Goal: Information Seeking & Learning: Learn about a topic

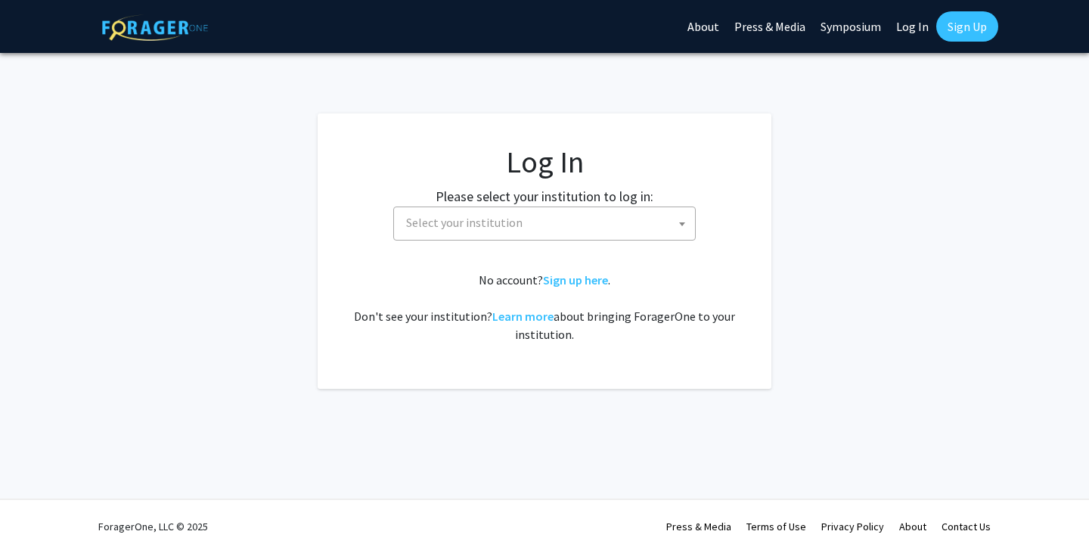
select select
click at [468, 231] on span "Select your institution" at bounding box center [547, 222] width 295 height 31
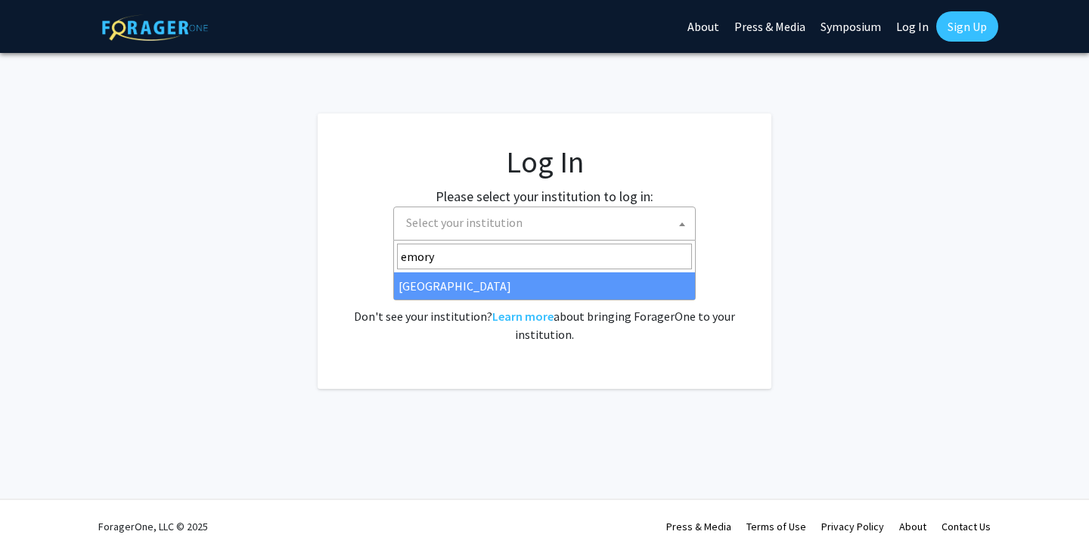
type input "emory"
select select "12"
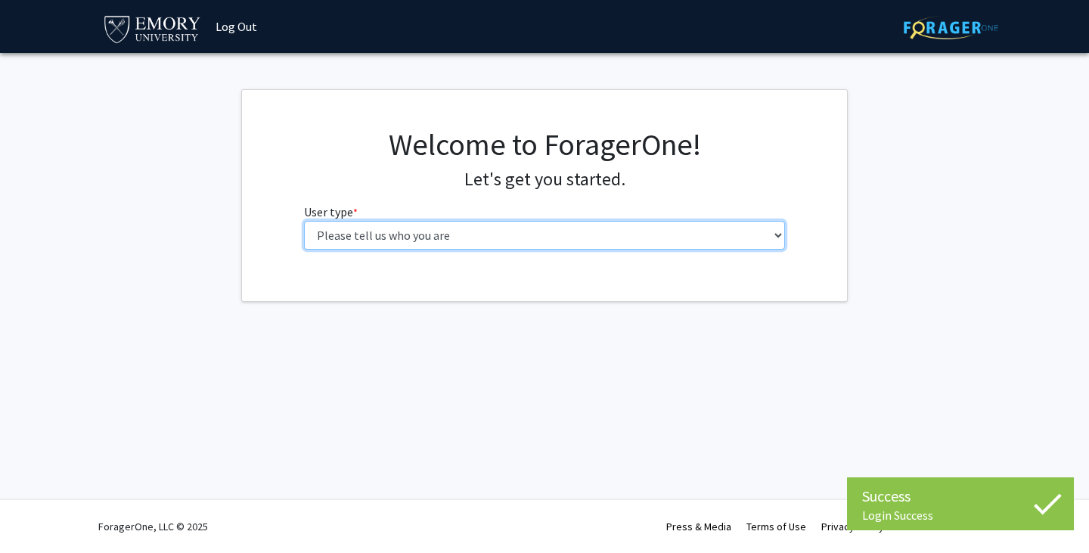
click at [430, 244] on select "Please tell us who you are Undergraduate Student Master's Student Doctoral Cand…" at bounding box center [545, 235] width 482 height 29
select select "1: undergrad"
click at [304, 221] on select "Please tell us who you are Undergraduate Student Master's Student Doctoral Cand…" at bounding box center [545, 235] width 482 height 29
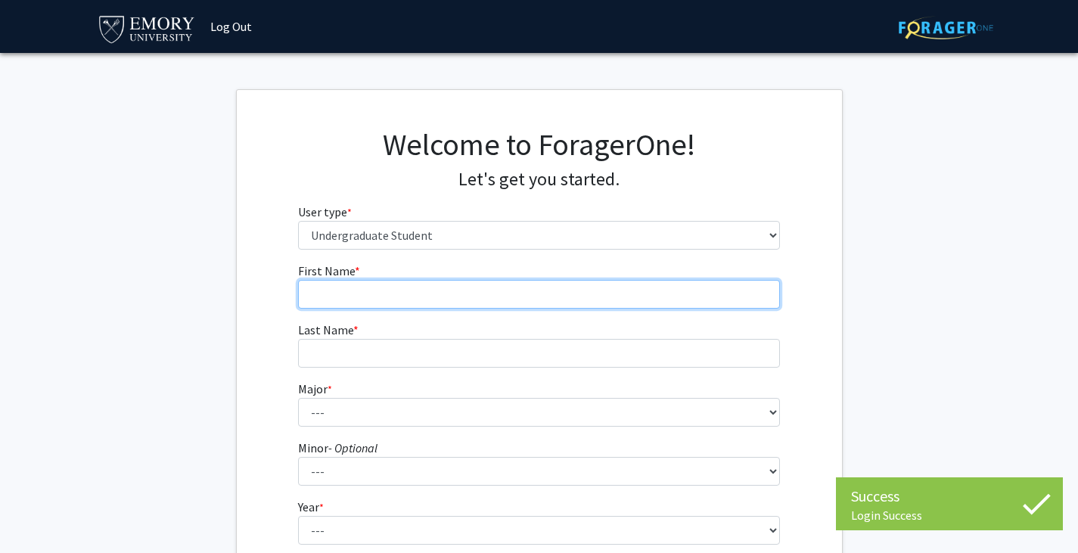
click at [421, 294] on input "First Name * required" at bounding box center [539, 294] width 482 height 29
type input "Jaesung"
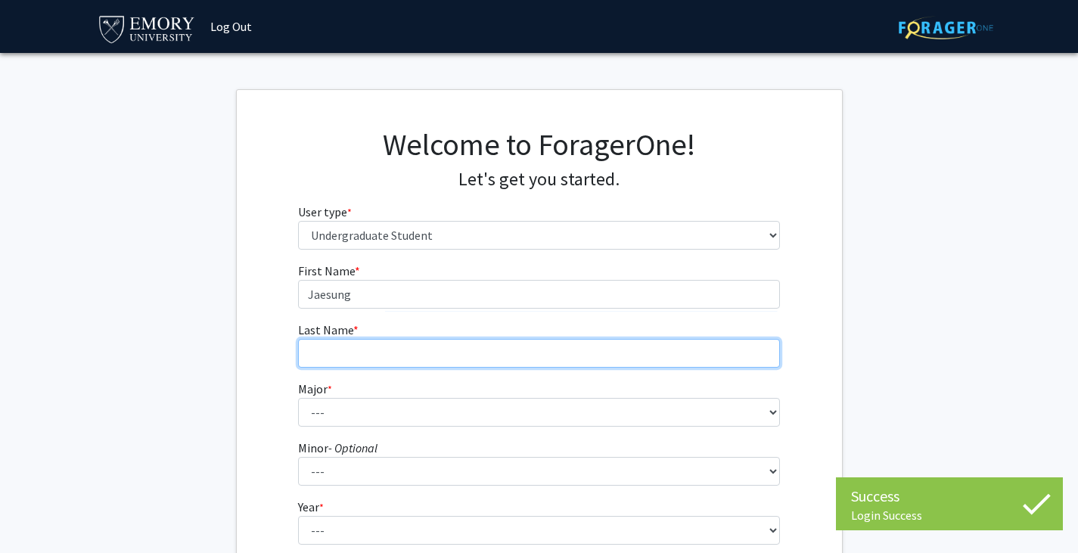
type input "[PERSON_NAME]"
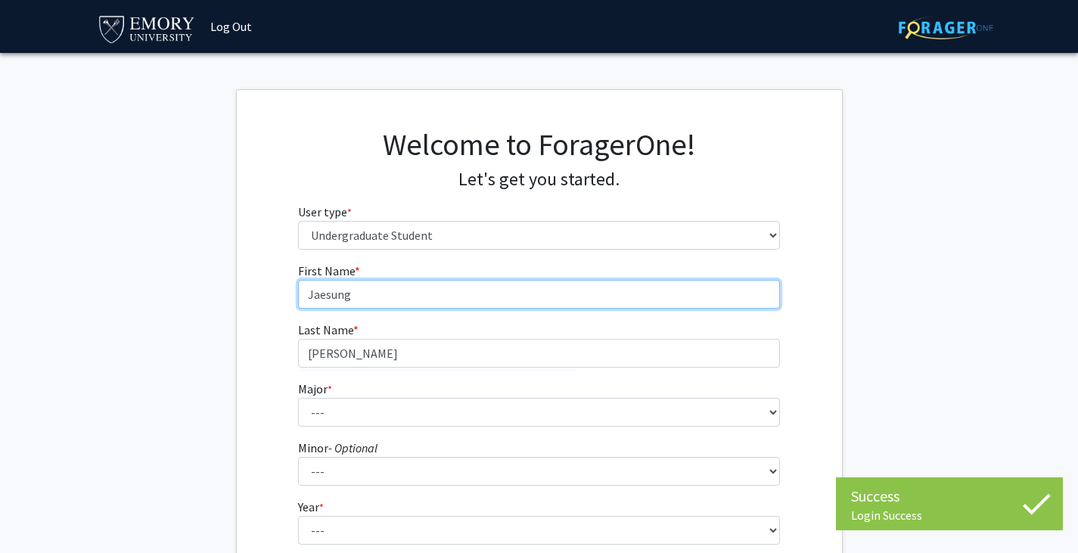
click at [339, 296] on input "Jaesung" at bounding box center [539, 294] width 482 height 29
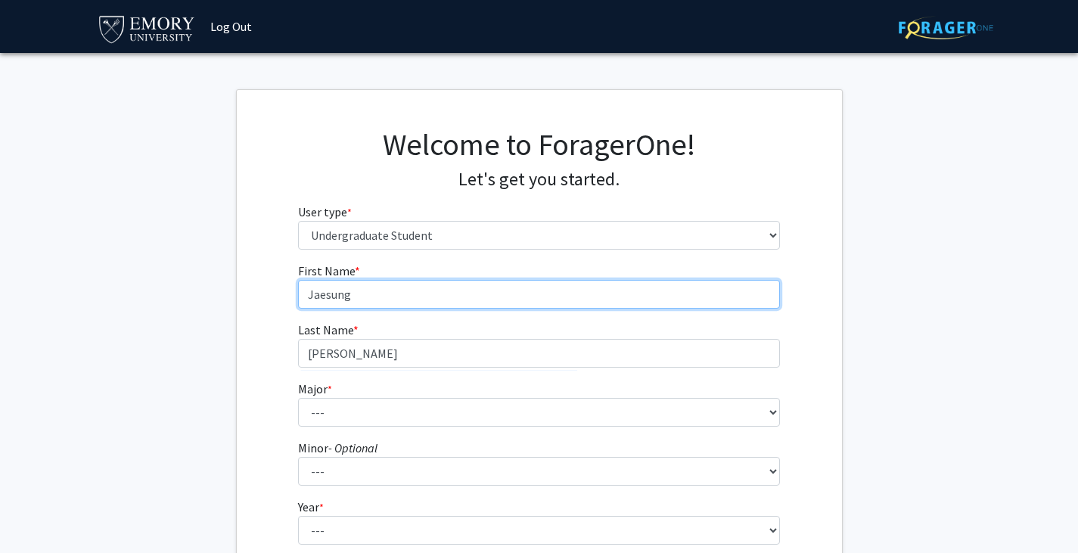
click at [339, 296] on input "Jaesung" at bounding box center [539, 294] width 482 height 29
type input "Caden"
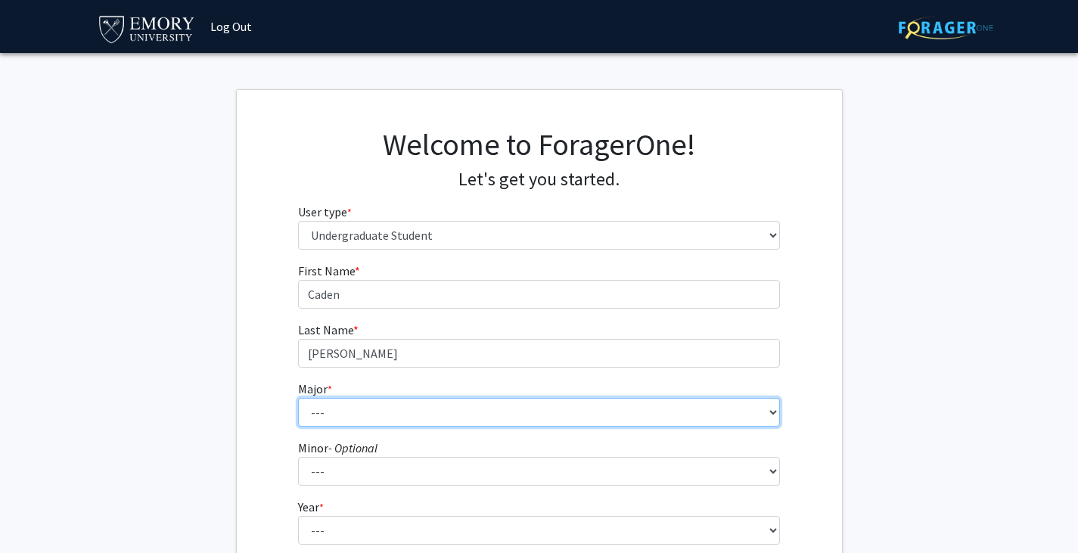
click at [327, 416] on select "--- Accounting African American Studies African Studies American Studies Analyt…" at bounding box center [539, 412] width 482 height 29
select select "56: 1016"
click at [298, 398] on select "--- Accounting African American Studies African Studies American Studies Analyt…" at bounding box center [539, 412] width 482 height 29
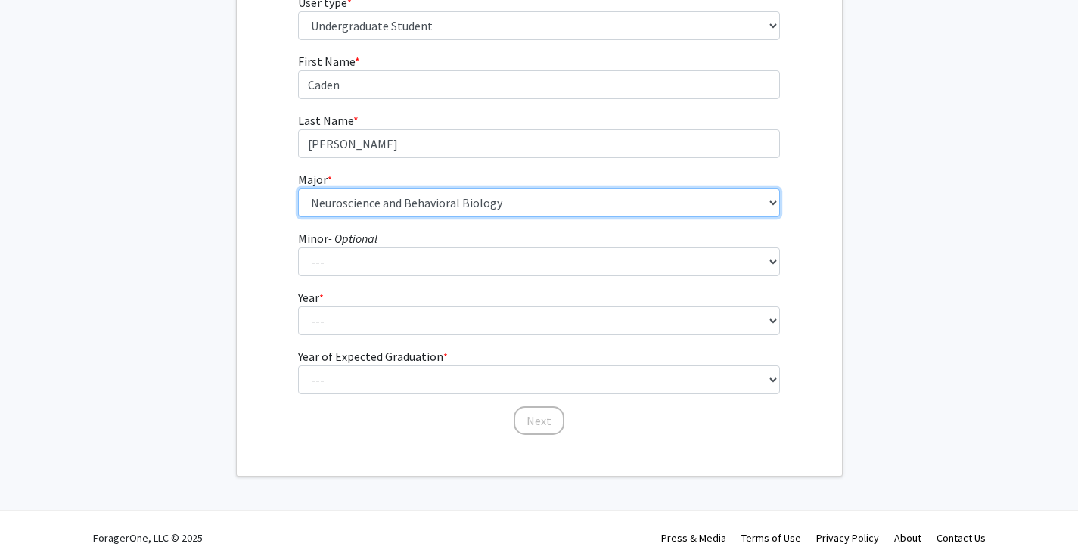
scroll to position [214, 0]
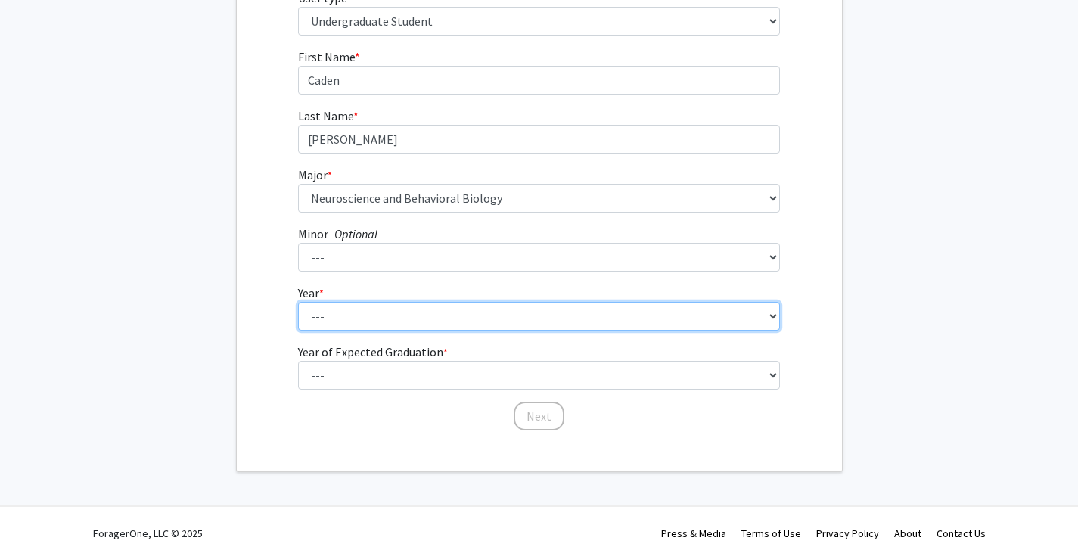
click at [330, 307] on select "--- First-year Sophomore Junior Senior Postbaccalaureate Certificate" at bounding box center [539, 316] width 482 height 29
select select "1: first-year"
click at [298, 302] on select "--- First-year Sophomore Junior Senior Postbaccalaureate Certificate" at bounding box center [539, 316] width 482 height 29
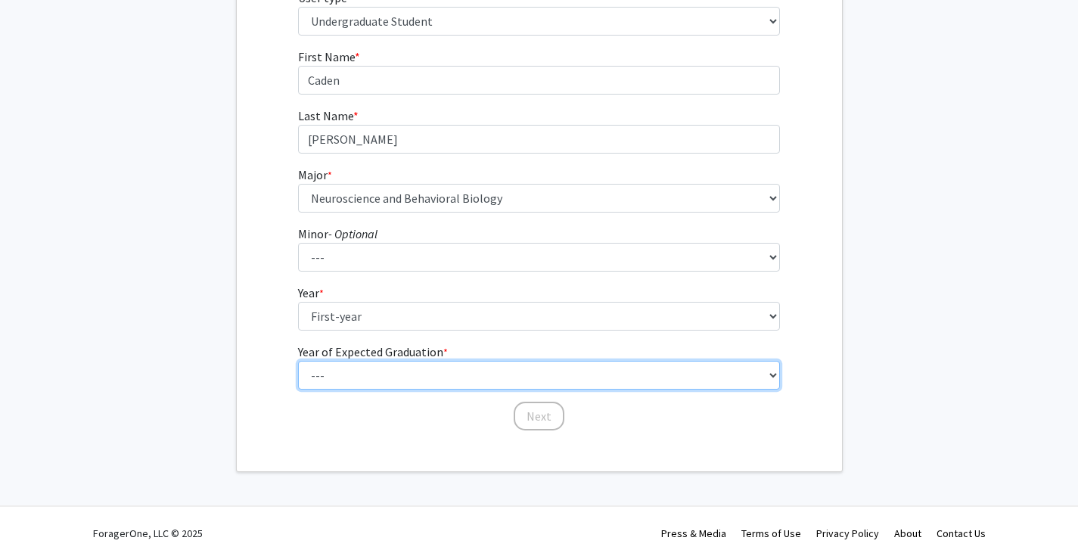
click at [354, 373] on select "--- 2025 2026 2027 2028 2029 2030 2031 2032 2033 2034" at bounding box center [539, 375] width 482 height 29
select select "5: 2029"
click at [298, 361] on select "--- 2025 2026 2027 2028 2029 2030 2031 2032 2033 2034" at bounding box center [539, 375] width 482 height 29
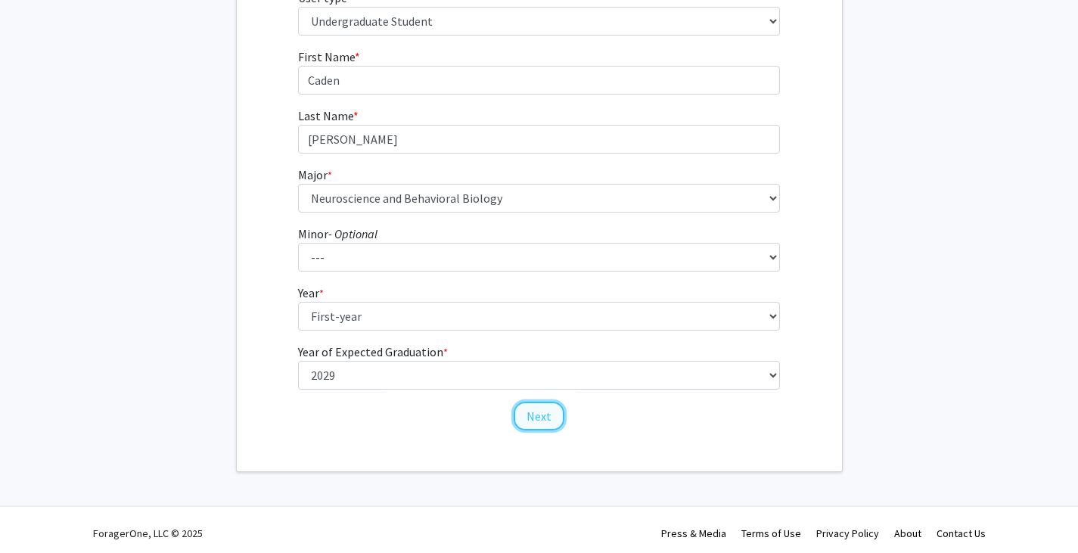
click at [535, 413] on button "Next" at bounding box center [539, 416] width 51 height 29
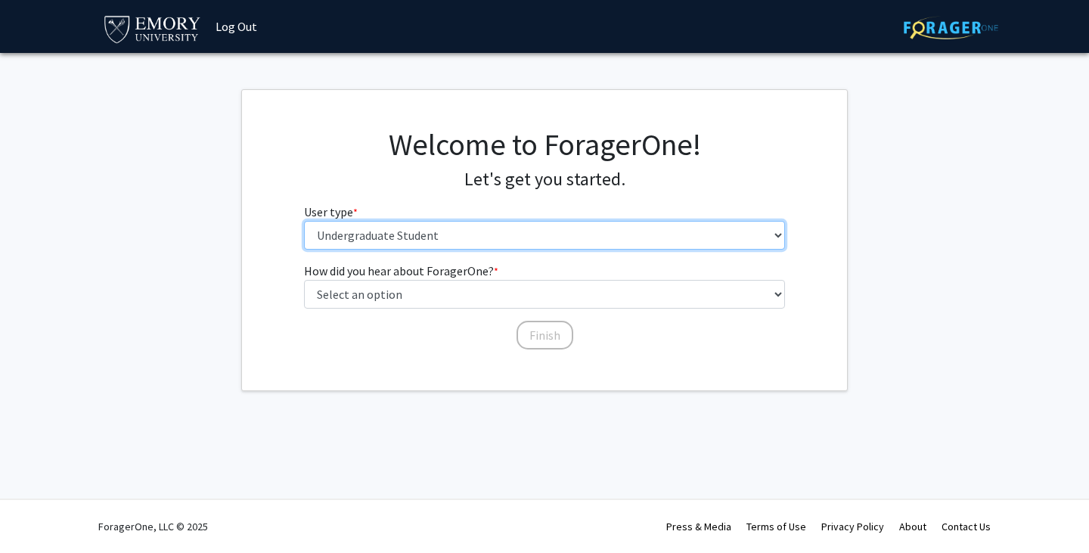
click at [397, 233] on select "Please tell us who you are Undergraduate Student Master's Student Doctoral Cand…" at bounding box center [545, 235] width 482 height 29
click at [396, 233] on select "Please tell us who you are Undergraduate Student Master's Student Doctoral Cand…" at bounding box center [545, 235] width 482 height 29
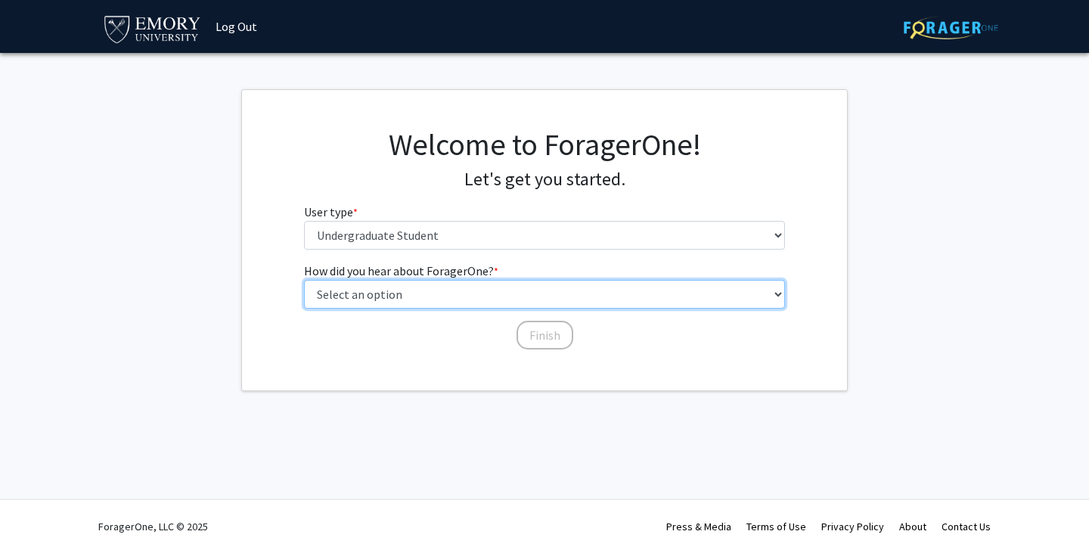
click at [421, 294] on select "Select an option Peer/student recommendation Faculty/staff recommendation Unive…" at bounding box center [545, 294] width 482 height 29
select select "3: university_website"
click at [304, 280] on select "Select an option Peer/student recommendation Faculty/staff recommendation Unive…" at bounding box center [545, 294] width 482 height 29
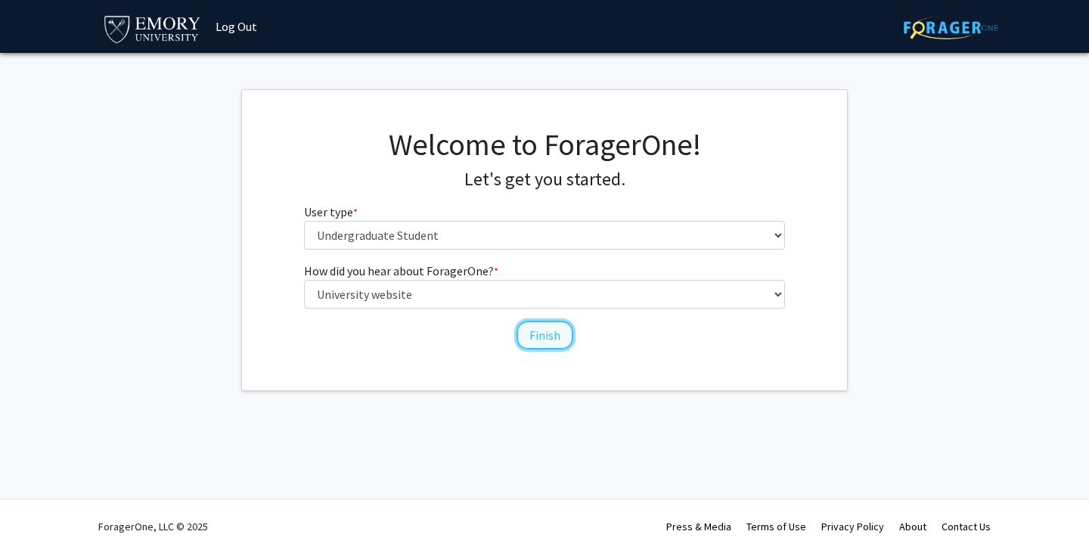
click at [544, 330] on button "Finish" at bounding box center [545, 335] width 57 height 29
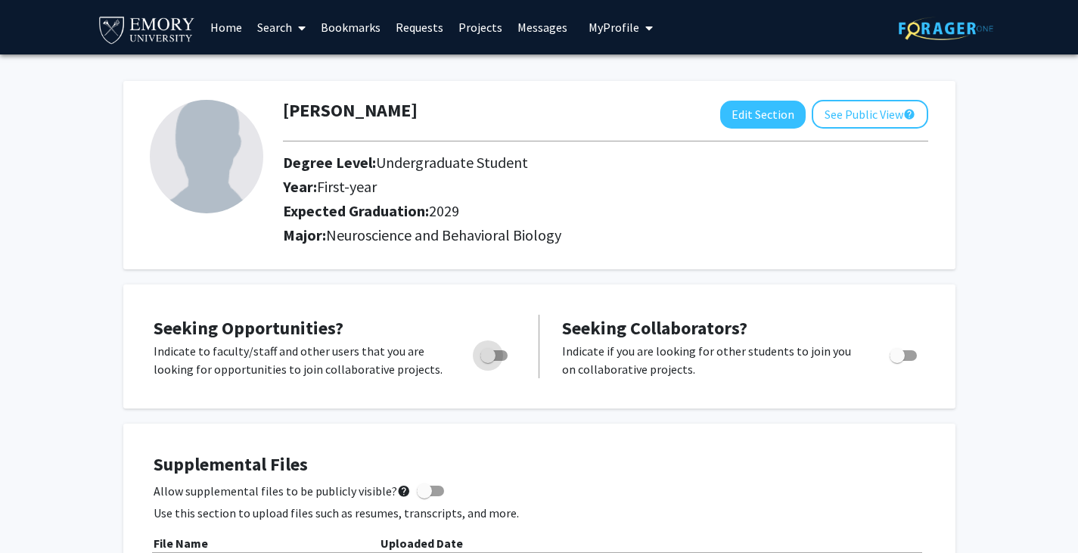
click at [487, 348] on span "Toggle" at bounding box center [487, 355] width 15 height 15
click at [487, 361] on input "Are you actively seeking opportunities?" at bounding box center [487, 361] width 1 height 1
checkbox input "true"
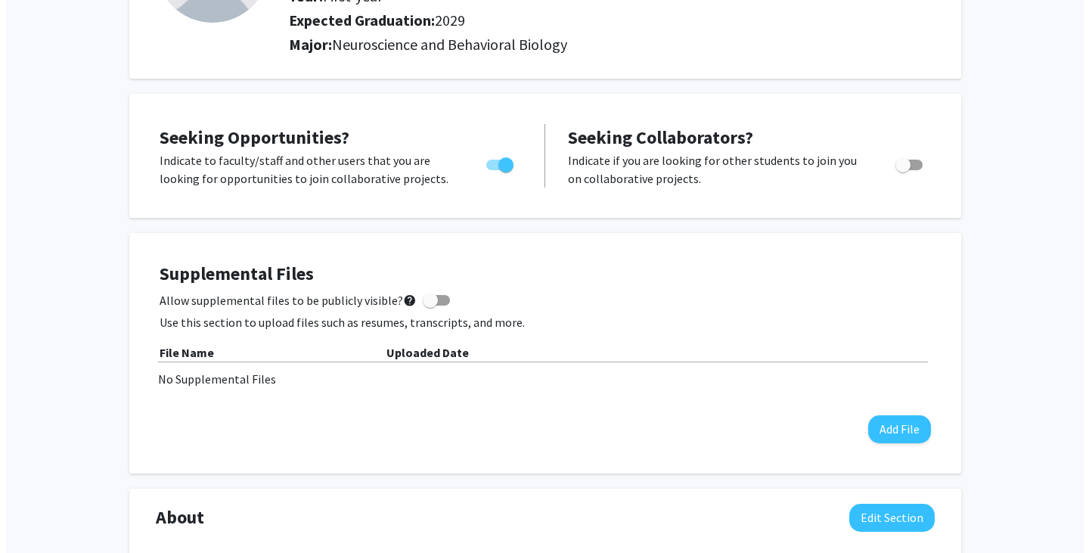
scroll to position [191, 0]
click at [424, 298] on span at bounding box center [424, 299] width 15 height 15
click at [424, 305] on input "Allow supplemental files to be publicly visible? help" at bounding box center [424, 305] width 1 height 1
checkbox input "true"
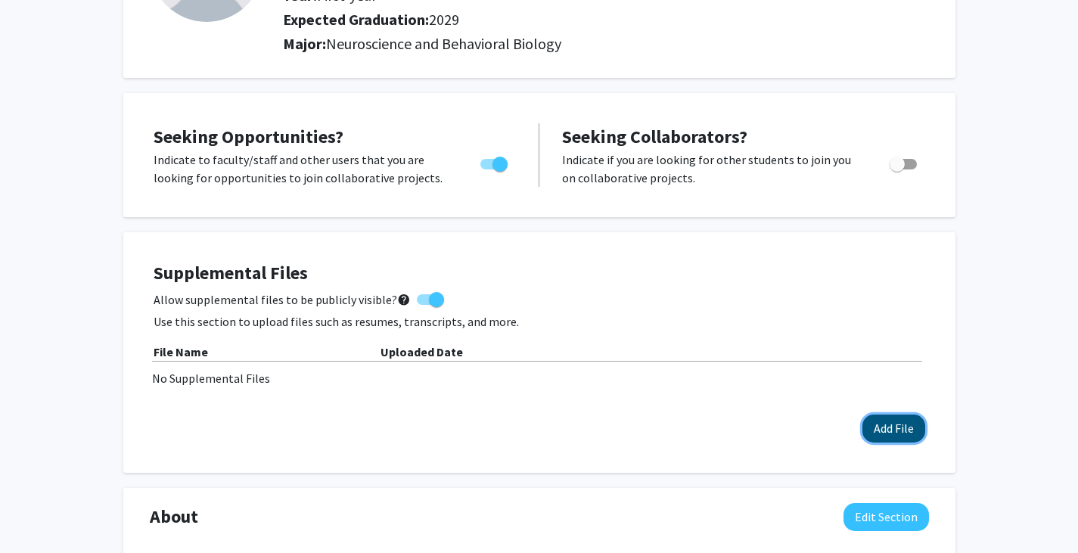
click at [880, 433] on button "Add File" at bounding box center [893, 429] width 63 height 28
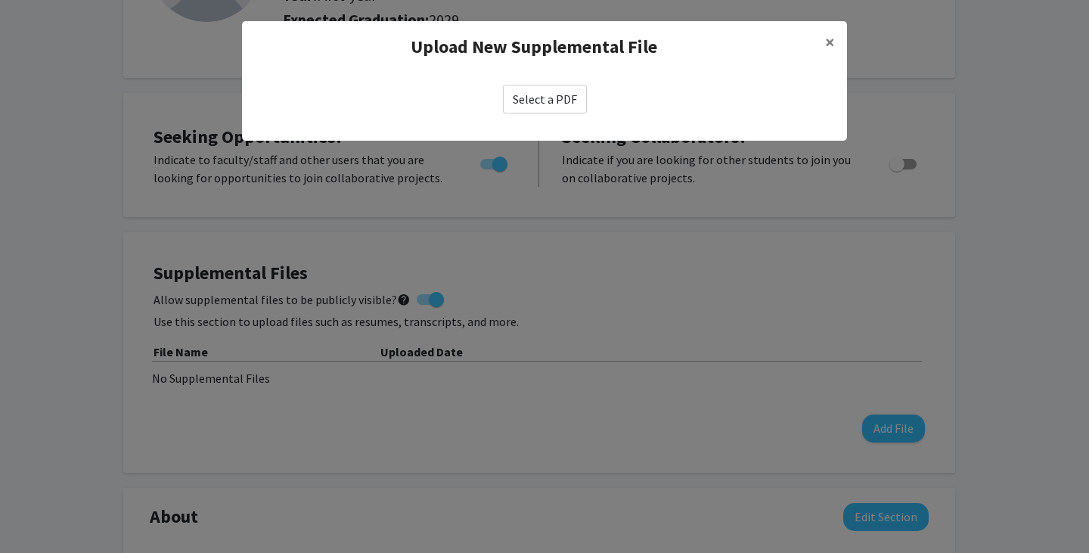
click at [533, 92] on label "Select a PDF" at bounding box center [545, 99] width 84 height 29
click at [0, 0] on input "Select a PDF" at bounding box center [0, 0] width 0 height 0
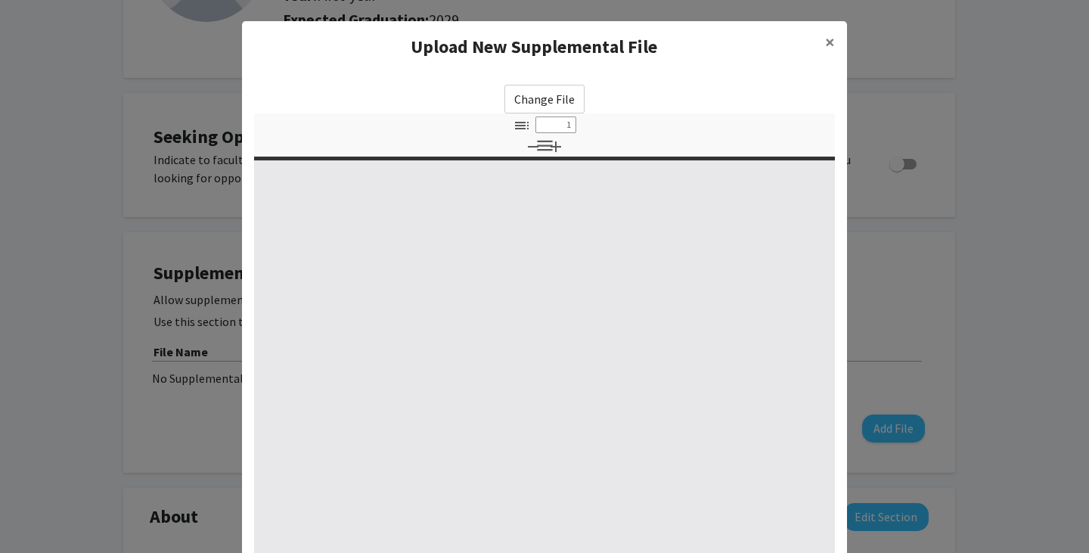
select select "custom"
type input "0"
select select "custom"
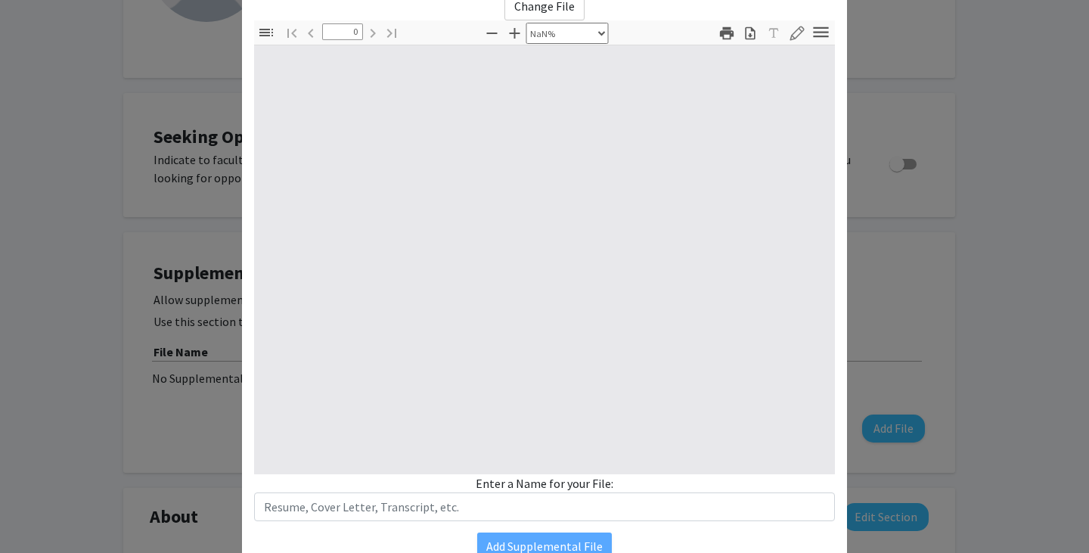
type input "1"
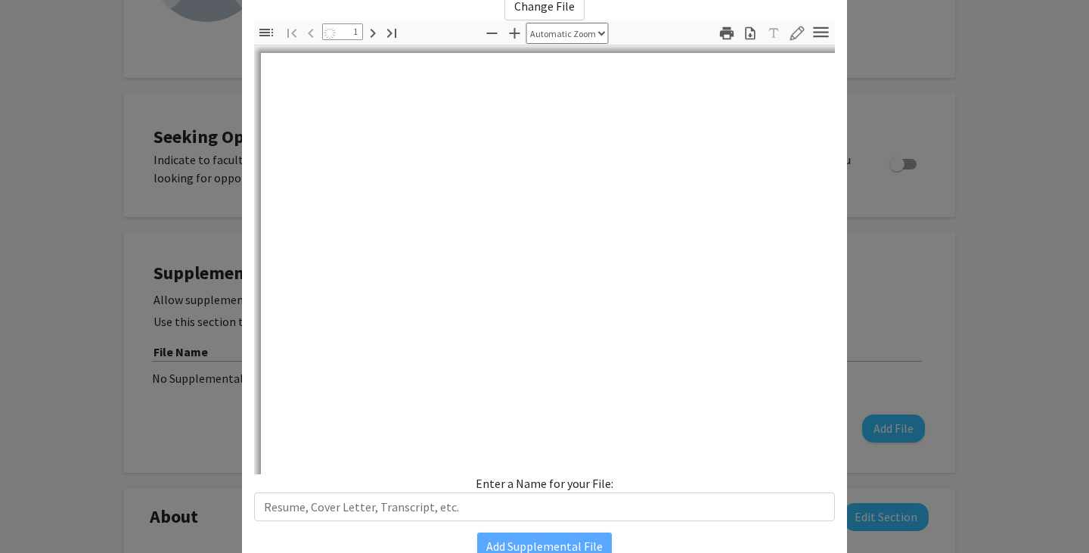
select select "auto"
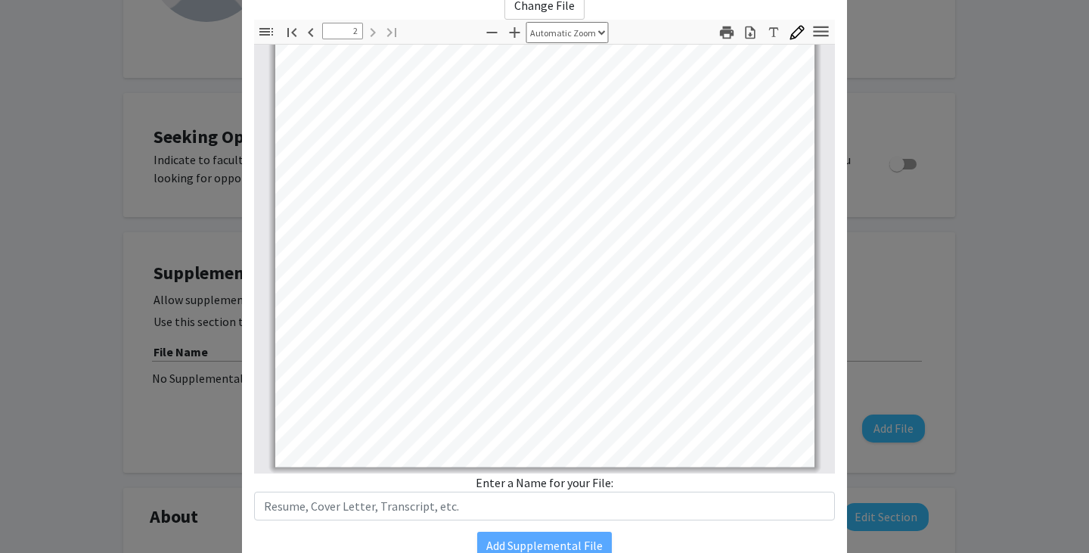
scroll to position [163, 0]
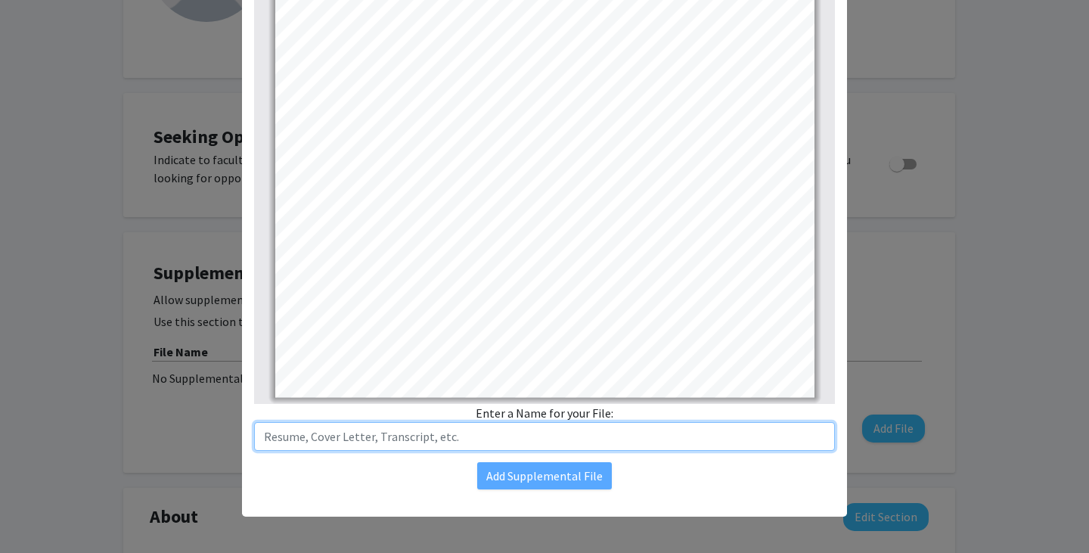
click at [588, 434] on input "text" at bounding box center [544, 436] width 581 height 29
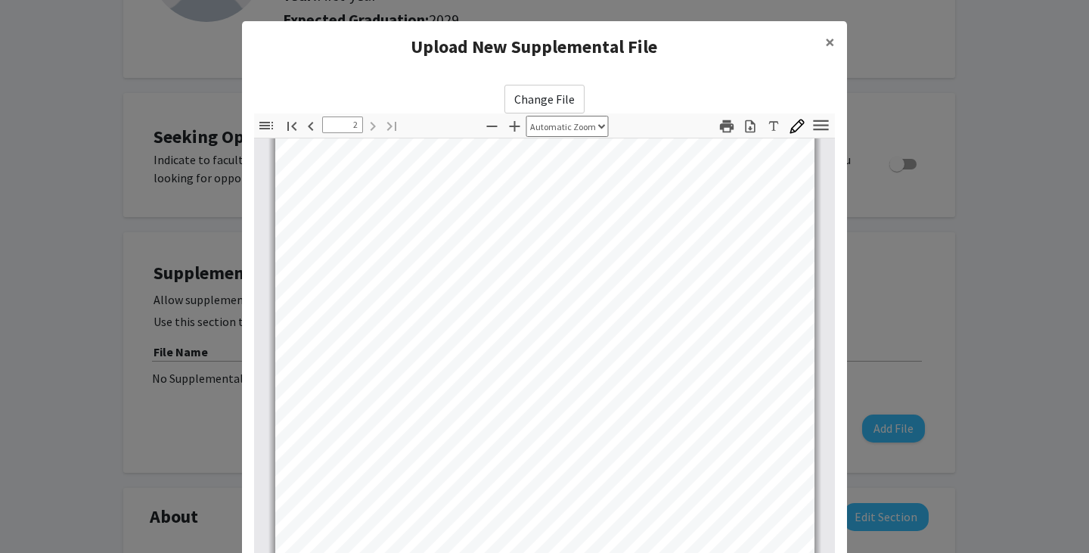
click at [539, 93] on label "Change File" at bounding box center [545, 99] width 80 height 29
click at [0, 0] on input "Change File" at bounding box center [0, 0] width 0 height 0
type input "0"
select select "custom"
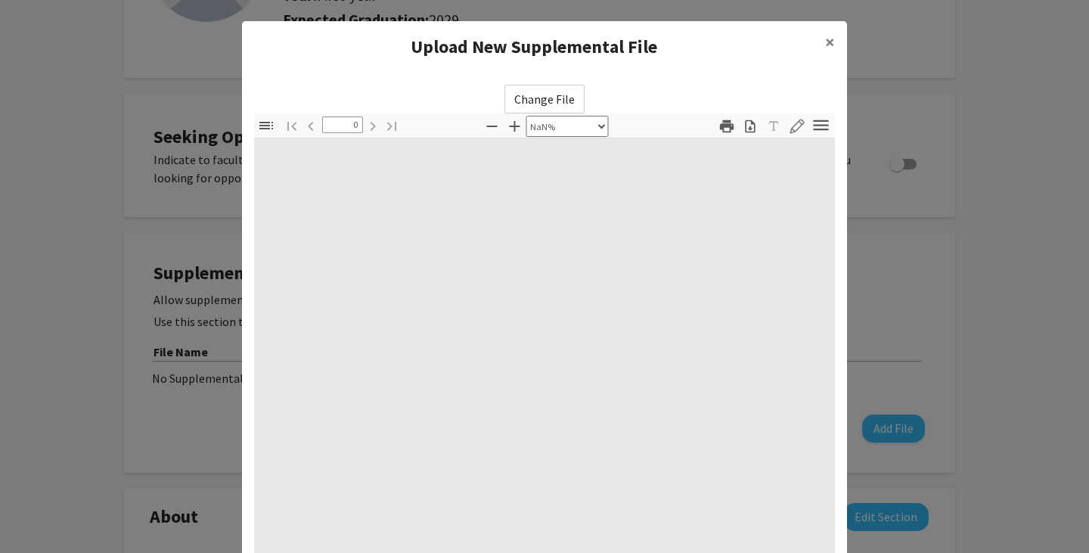
type input "1"
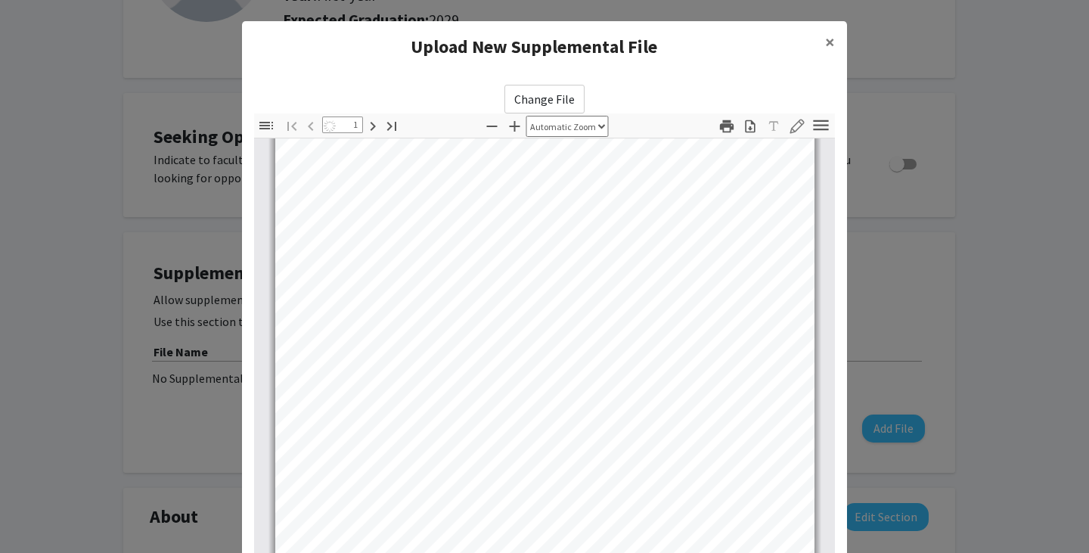
select select "auto"
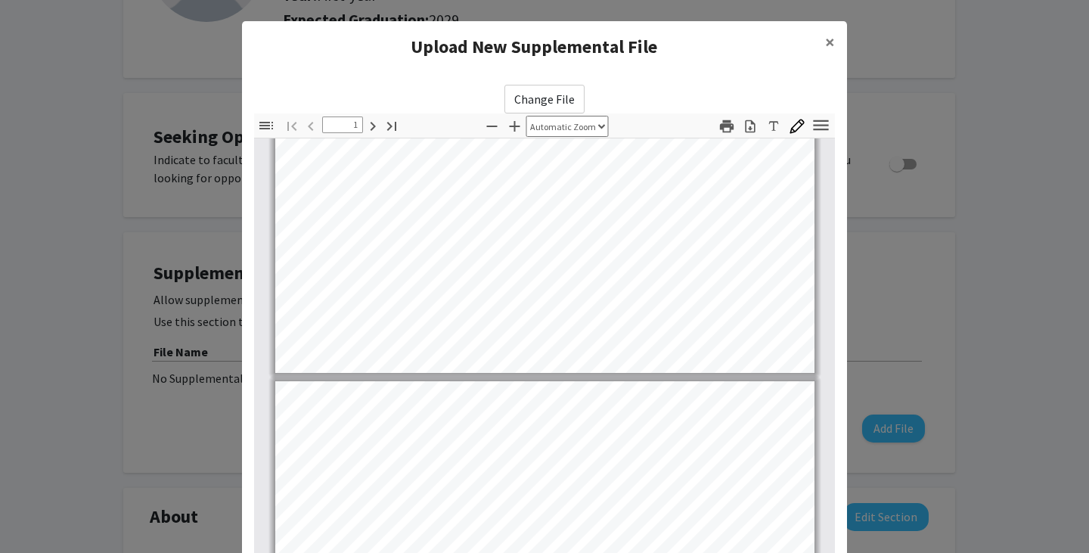
type input "2"
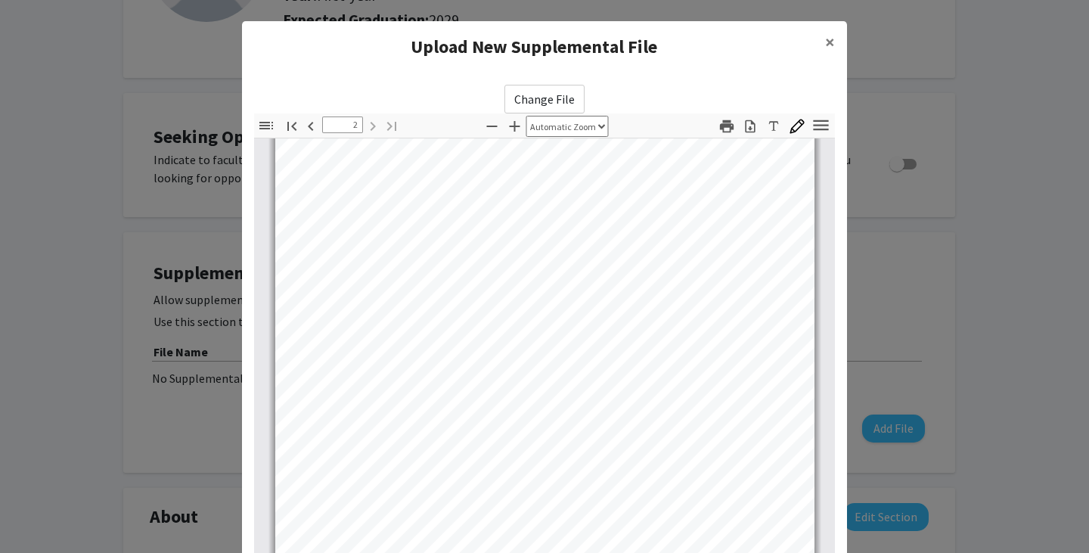
scroll to position [163, 0]
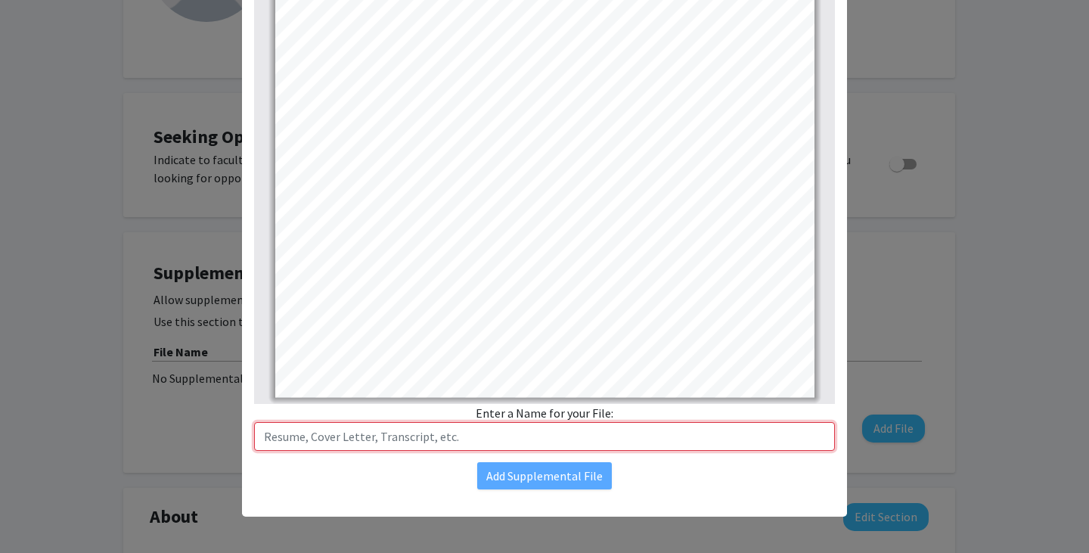
click at [569, 433] on input "text" at bounding box center [544, 436] width 581 height 29
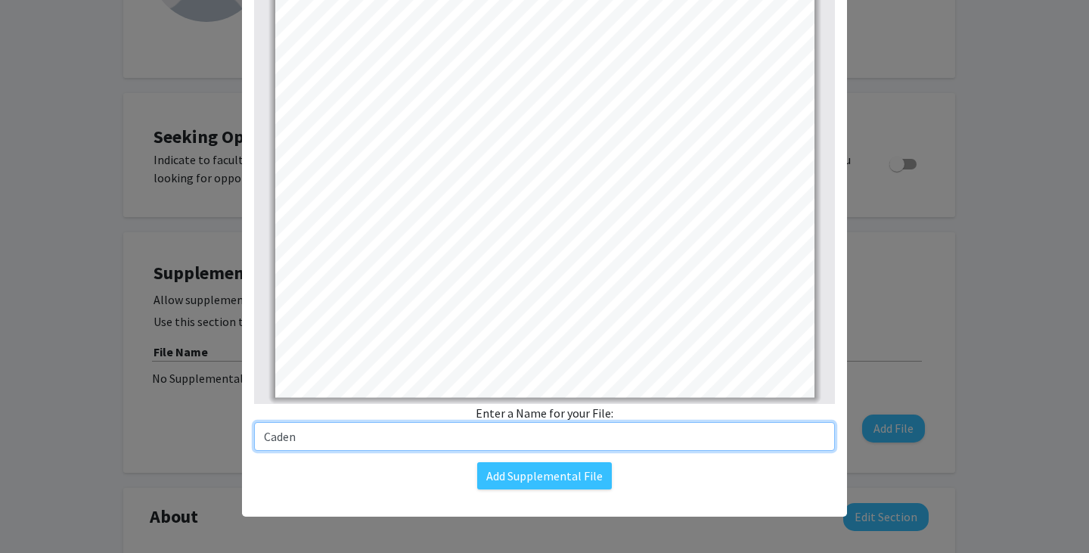
type input "R"
type input "Academic CV"
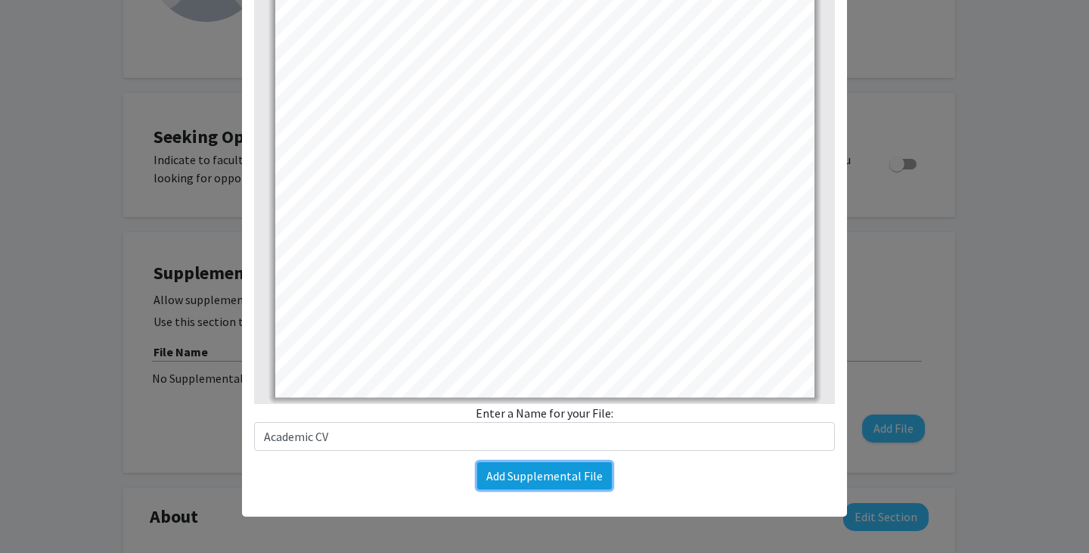
click at [570, 482] on button "Add Supplemental File" at bounding box center [544, 475] width 135 height 27
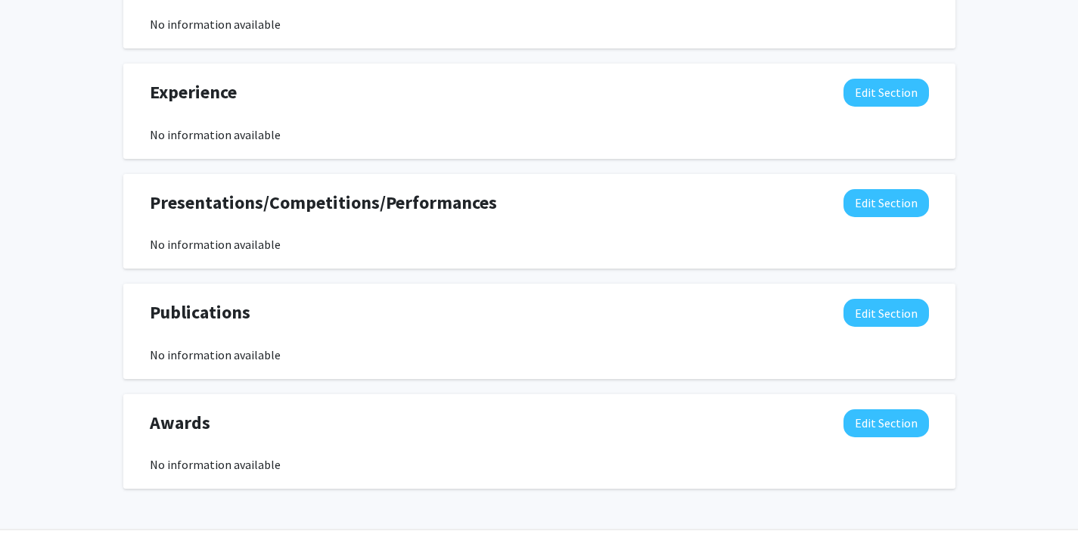
scroll to position [891, 0]
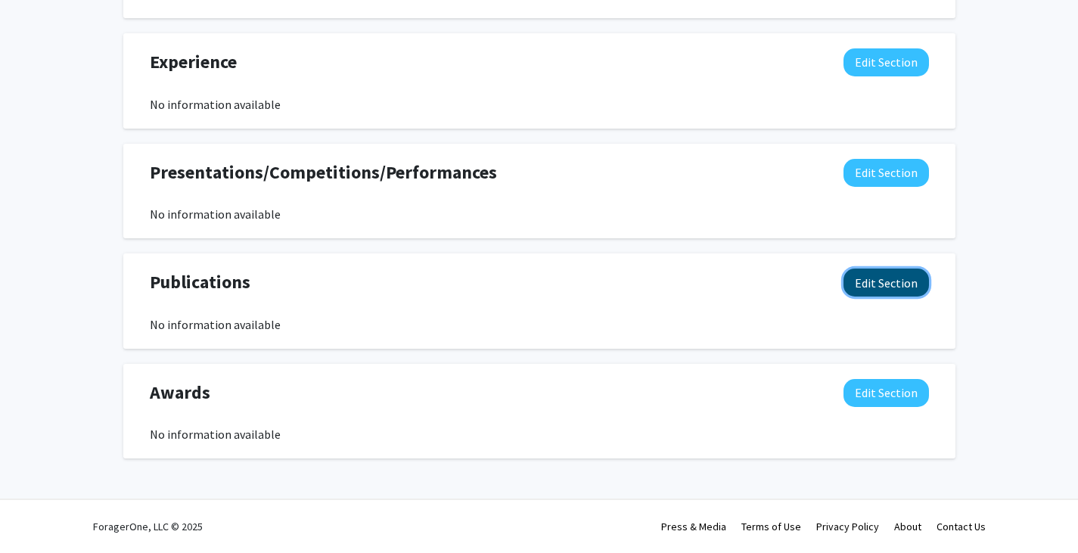
click at [869, 294] on button "Edit Section" at bounding box center [886, 283] width 85 height 28
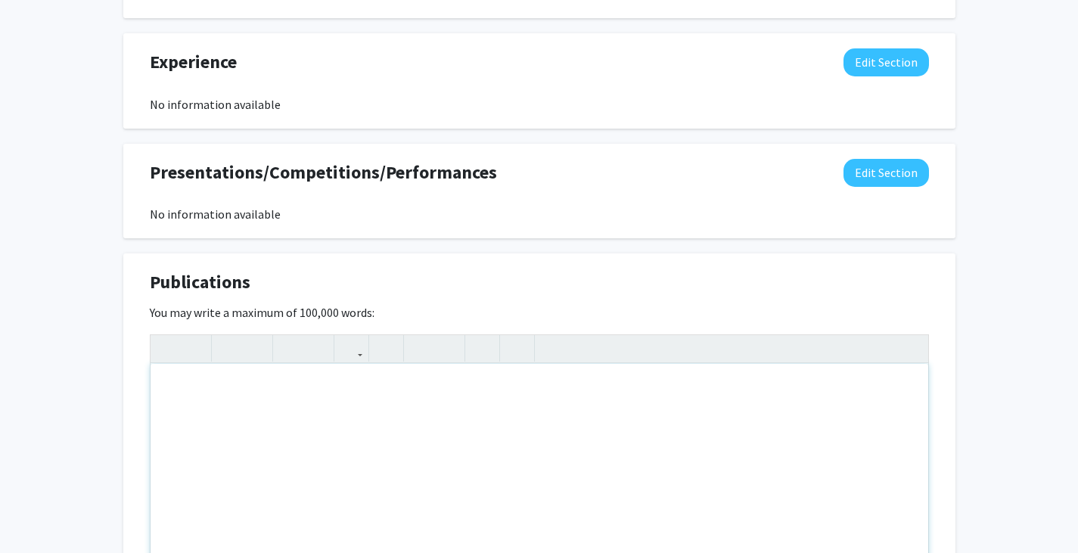
click at [747, 427] on div "Note to users with screen readers: Please deactivate our accessibility plugin f…" at bounding box center [540, 477] width 778 height 227
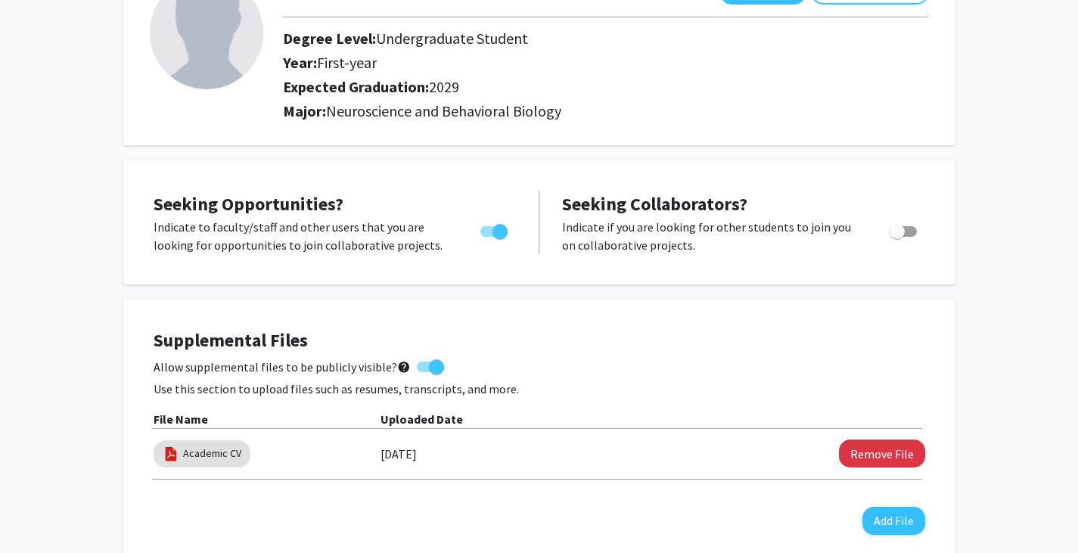
scroll to position [0, 0]
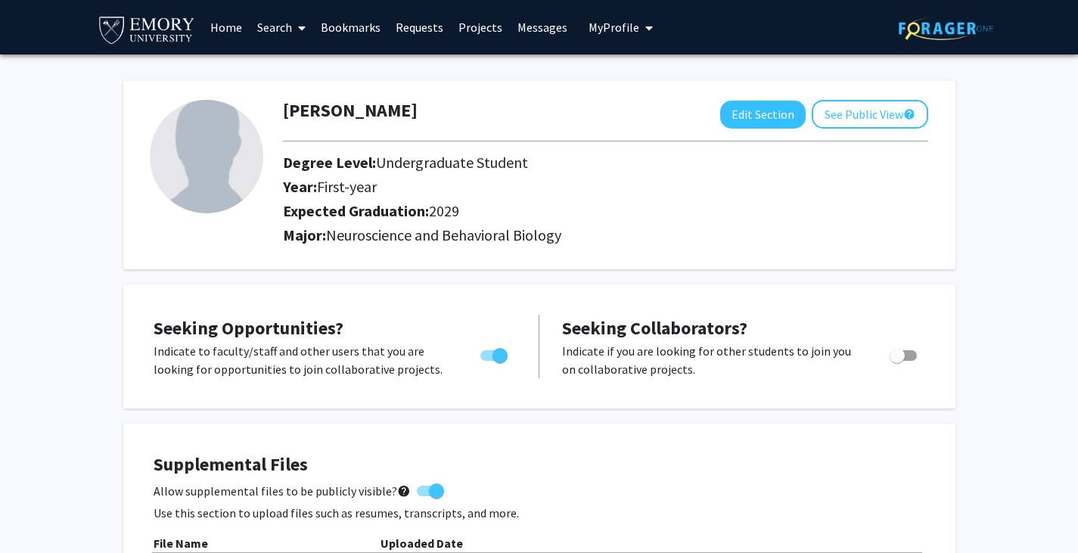
click at [412, 26] on link "Requests" at bounding box center [419, 27] width 63 height 53
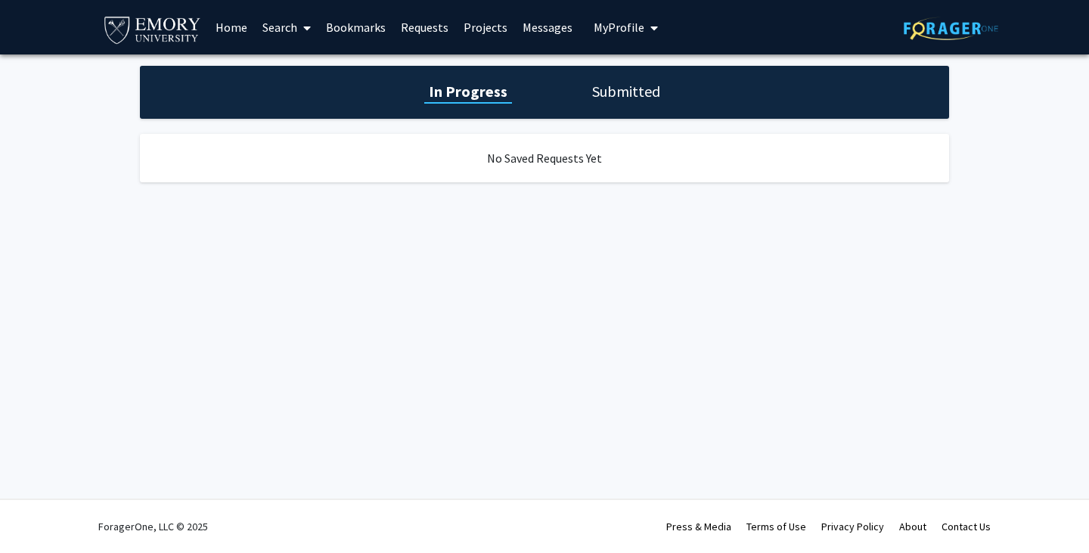
click at [227, 26] on link "Home" at bounding box center [231, 27] width 47 height 53
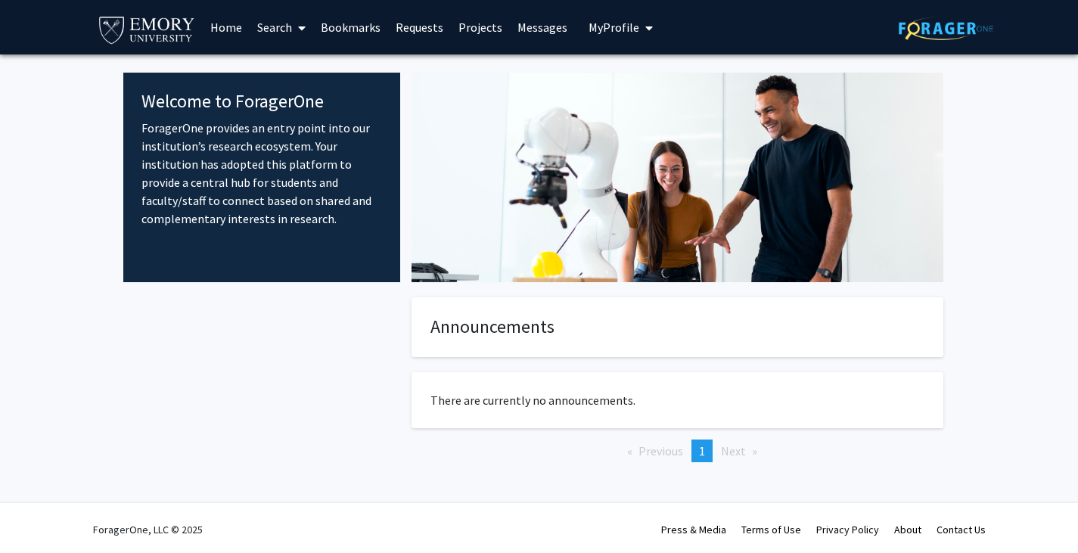
click at [272, 23] on link "Search" at bounding box center [282, 27] width 64 height 53
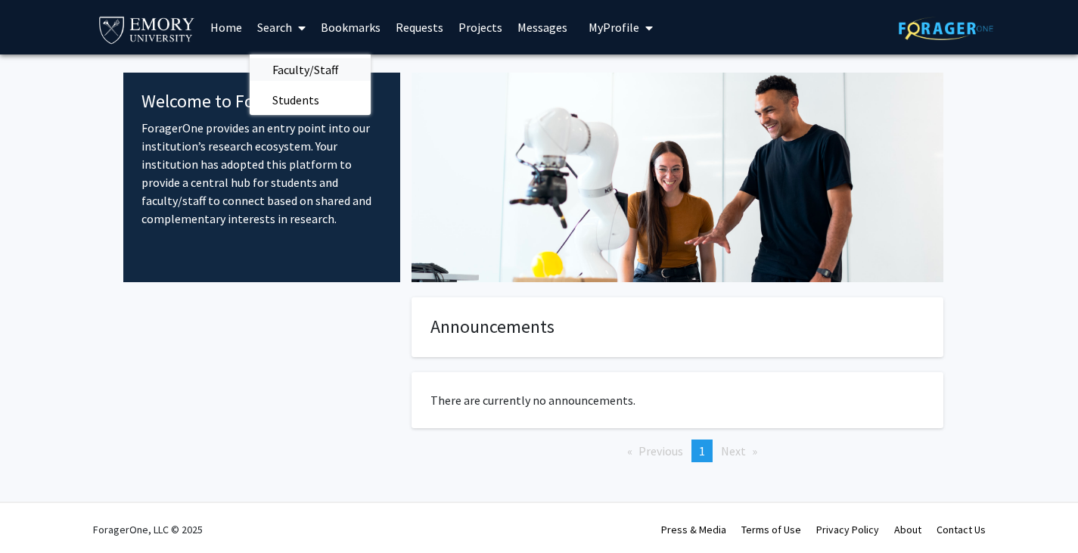
click at [283, 69] on span "Faculty/Staff" at bounding box center [305, 69] width 111 height 30
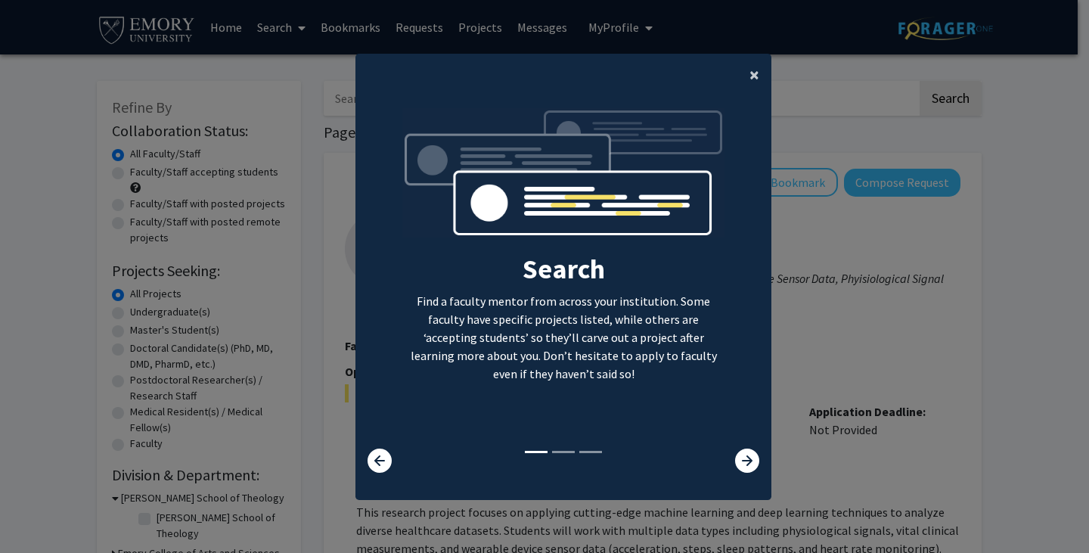
click at [741, 80] on button "×" at bounding box center [755, 75] width 34 height 42
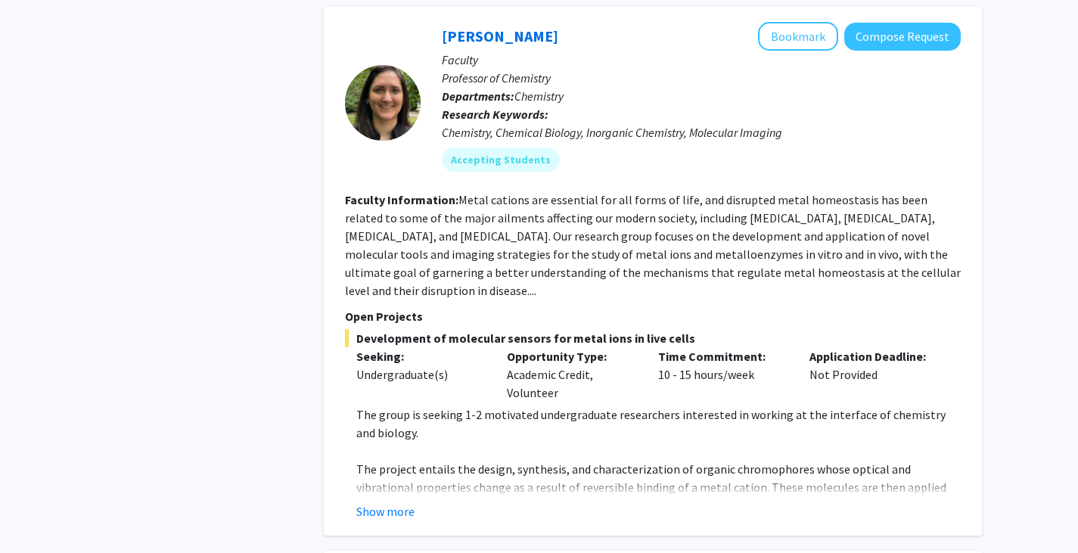
scroll to position [1943, 0]
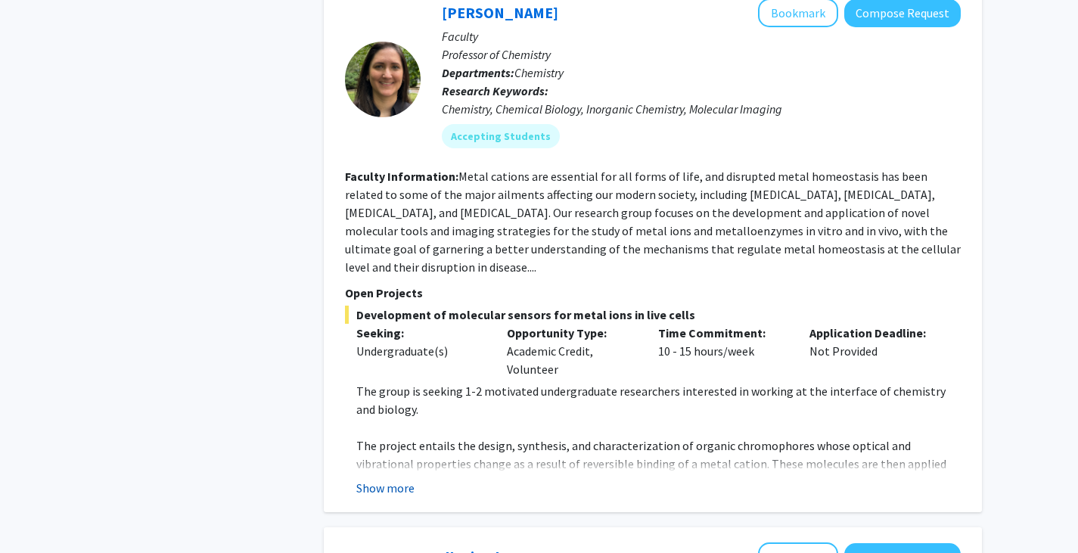
click at [396, 479] on button "Show more" at bounding box center [385, 488] width 58 height 18
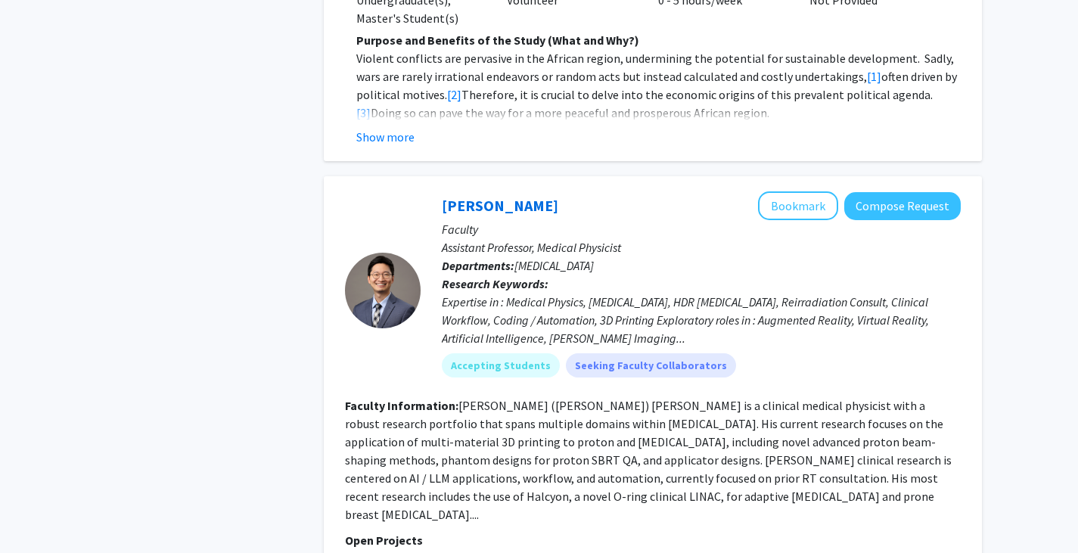
scroll to position [3674, 0]
click at [420, 530] on p "Open Projects" at bounding box center [653, 539] width 616 height 18
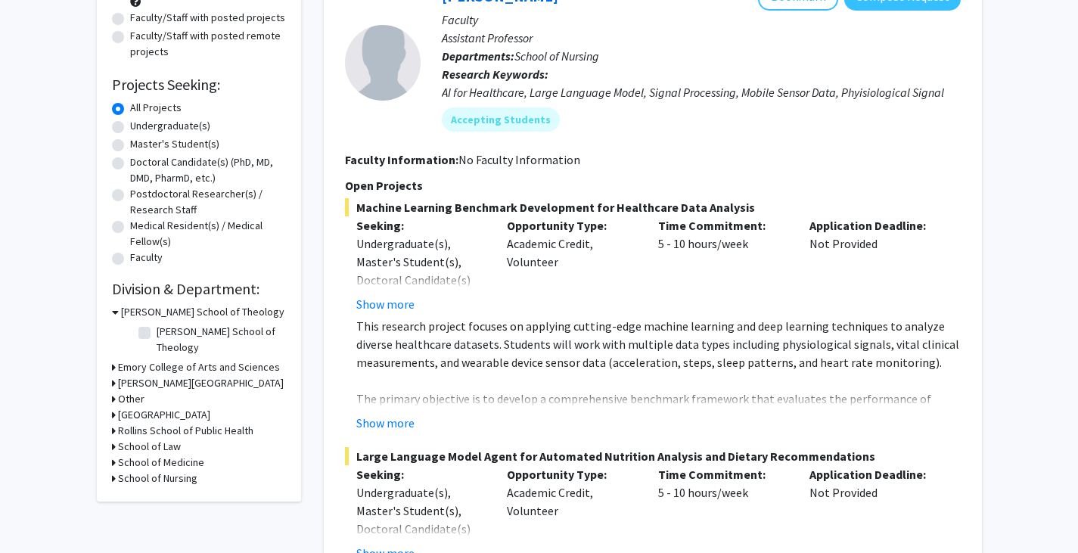
scroll to position [0, 0]
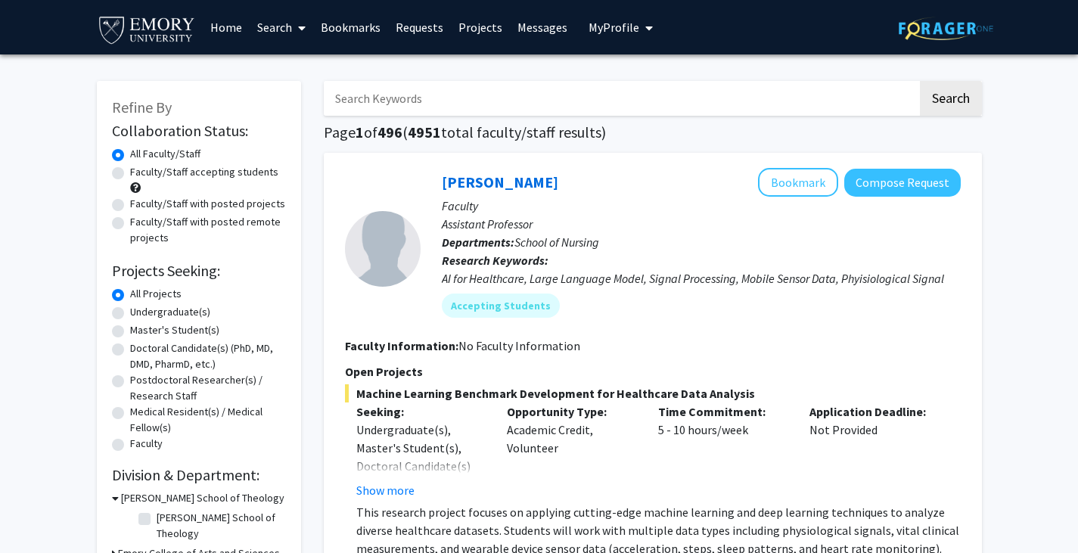
click at [130, 171] on label "Faculty/Staff accepting students" at bounding box center [204, 172] width 148 height 16
click at [130, 171] on input "Faculty/Staff accepting students" at bounding box center [135, 169] width 10 height 10
radio input "true"
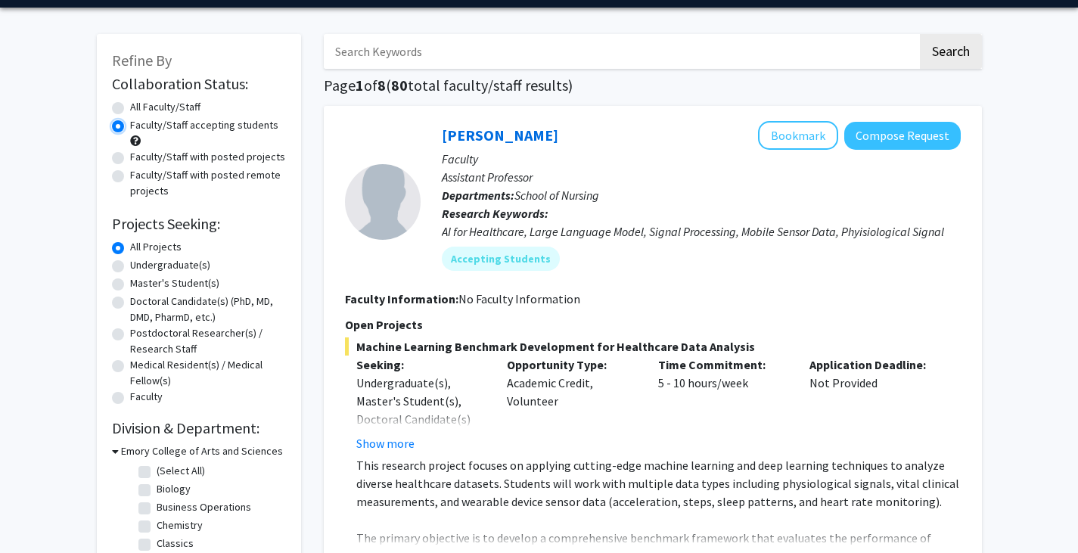
scroll to position [48, 0]
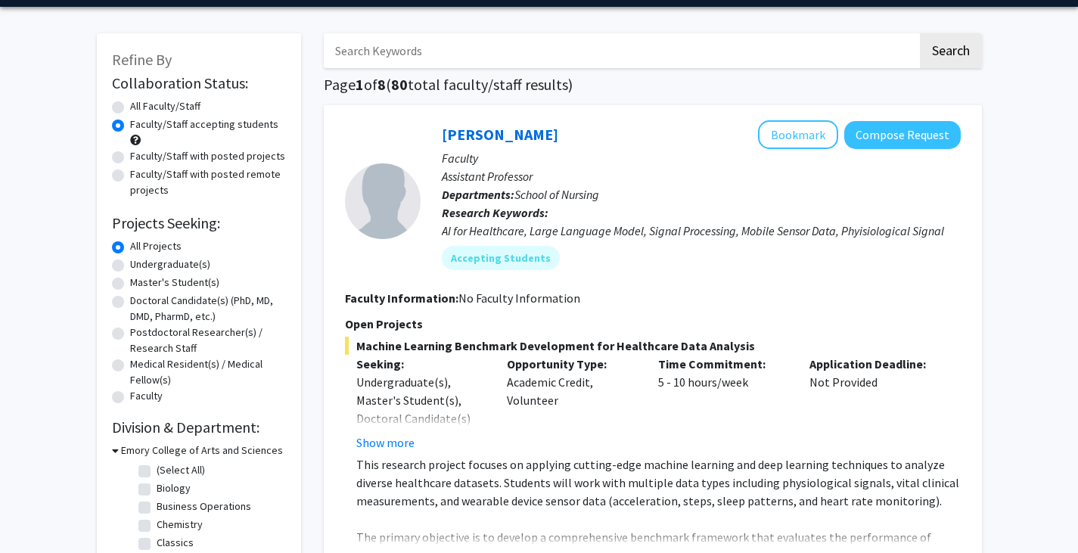
click at [130, 263] on label "Undergraduate(s)" at bounding box center [170, 264] width 80 height 16
click at [130, 263] on input "Undergraduate(s)" at bounding box center [135, 261] width 10 height 10
radio input "true"
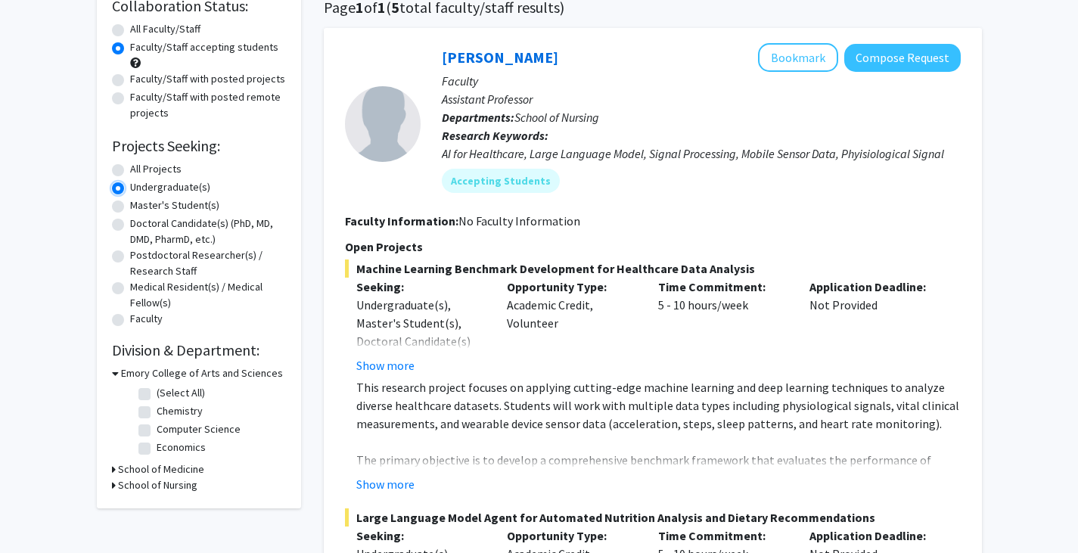
scroll to position [167, 0]
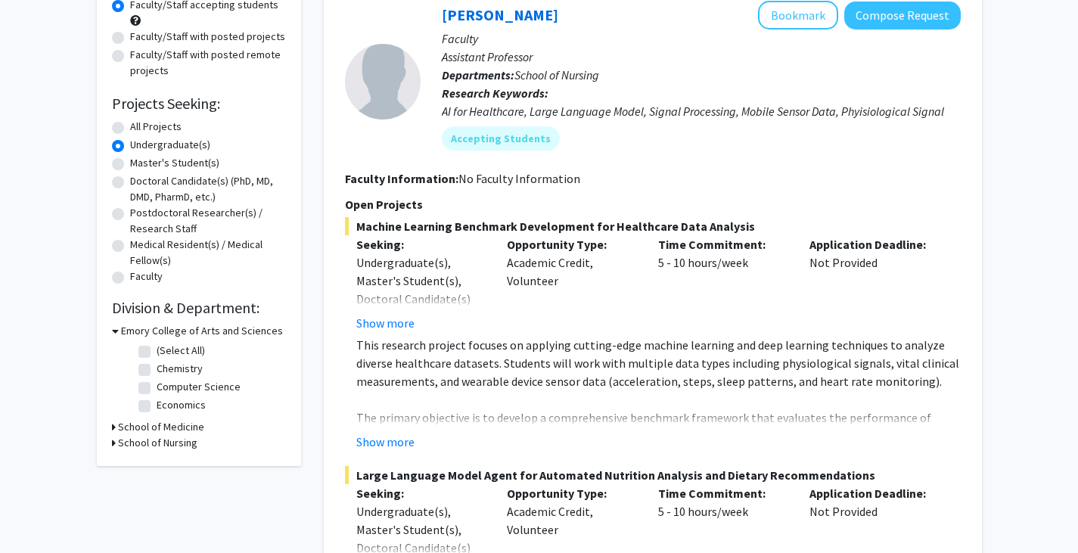
click at [115, 423] on div "School of Medicine" at bounding box center [199, 427] width 174 height 16
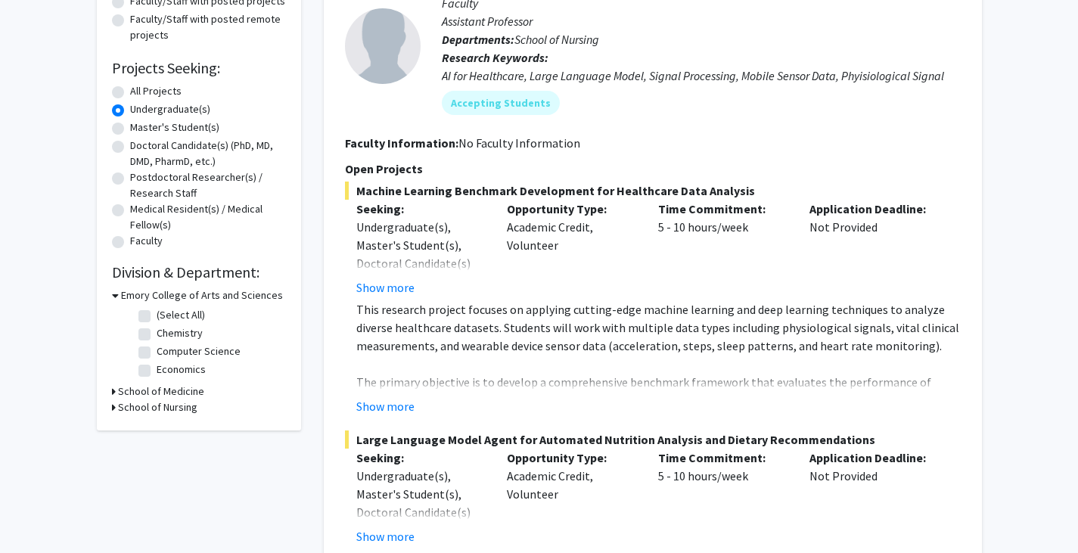
click at [113, 407] on icon at bounding box center [114, 407] width 4 height 16
click at [115, 391] on div "School of Medicine" at bounding box center [199, 392] width 174 height 16
click at [110, 389] on div "Refine By Collaboration Status: Collaboration Status All Faculty/Staff Collabor…" at bounding box center [199, 167] width 204 height 578
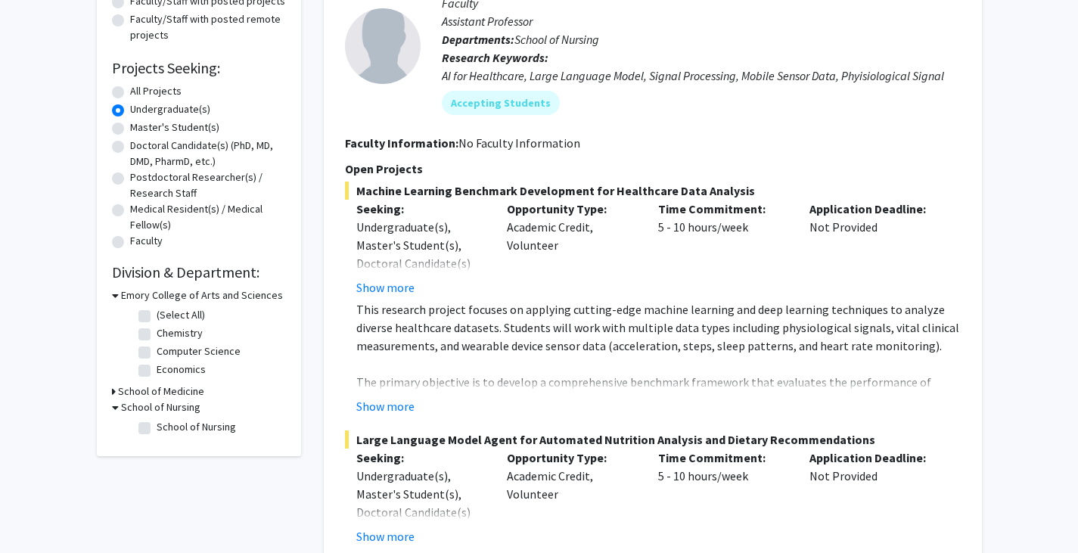
click at [113, 392] on icon at bounding box center [114, 392] width 4 height 16
click at [113, 392] on icon at bounding box center [115, 392] width 7 height 16
click at [113, 392] on icon at bounding box center [114, 392] width 4 height 16
click at [157, 414] on label "Biochemistry" at bounding box center [187, 411] width 60 height 16
click at [157, 413] on input "Biochemistry" at bounding box center [162, 408] width 10 height 10
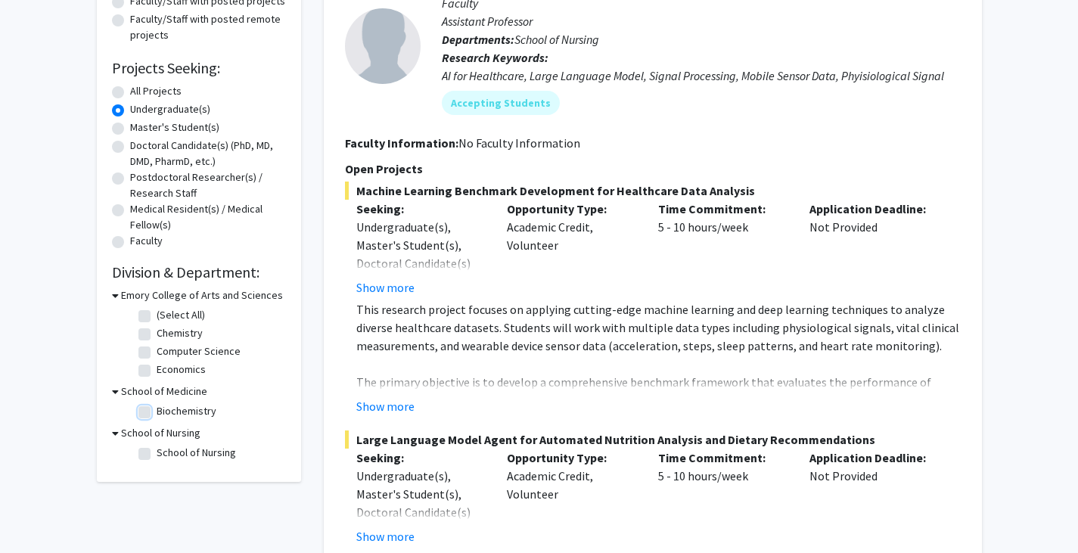
checkbox input "true"
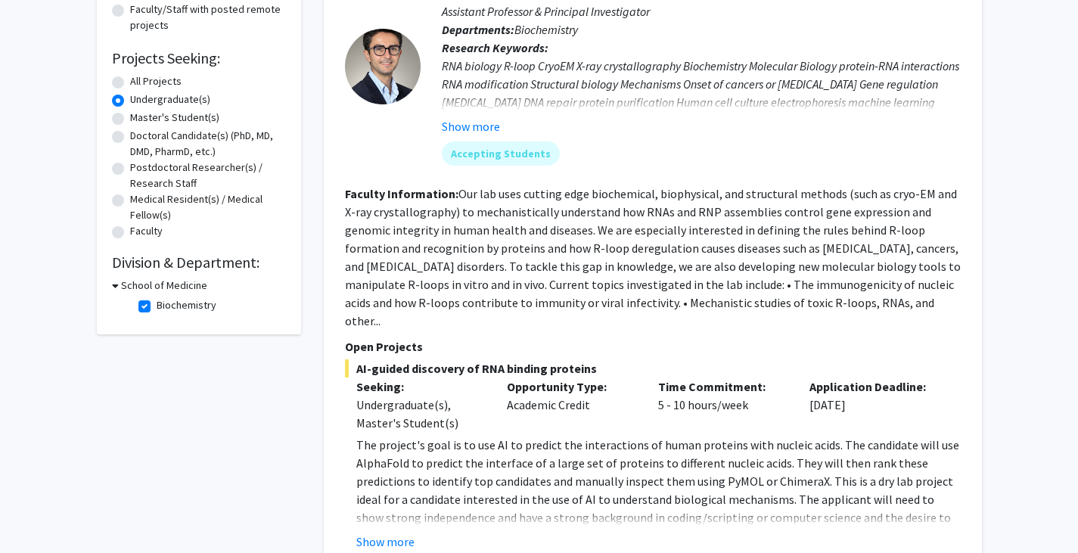
scroll to position [240, 0]
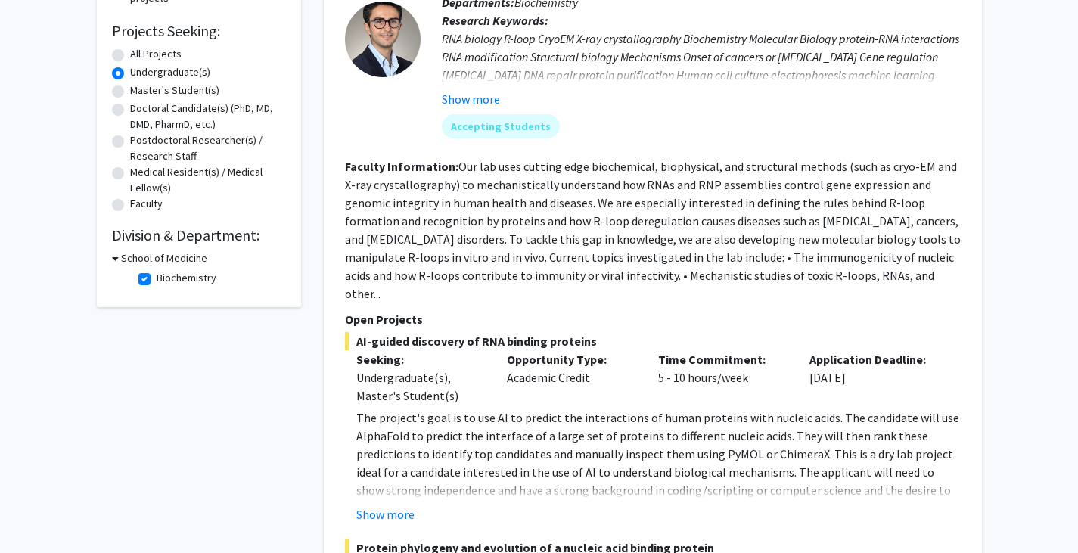
click at [157, 277] on label "Biochemistry" at bounding box center [187, 278] width 60 height 16
click at [157, 277] on input "Biochemistry" at bounding box center [162, 275] width 10 height 10
checkbox input "false"
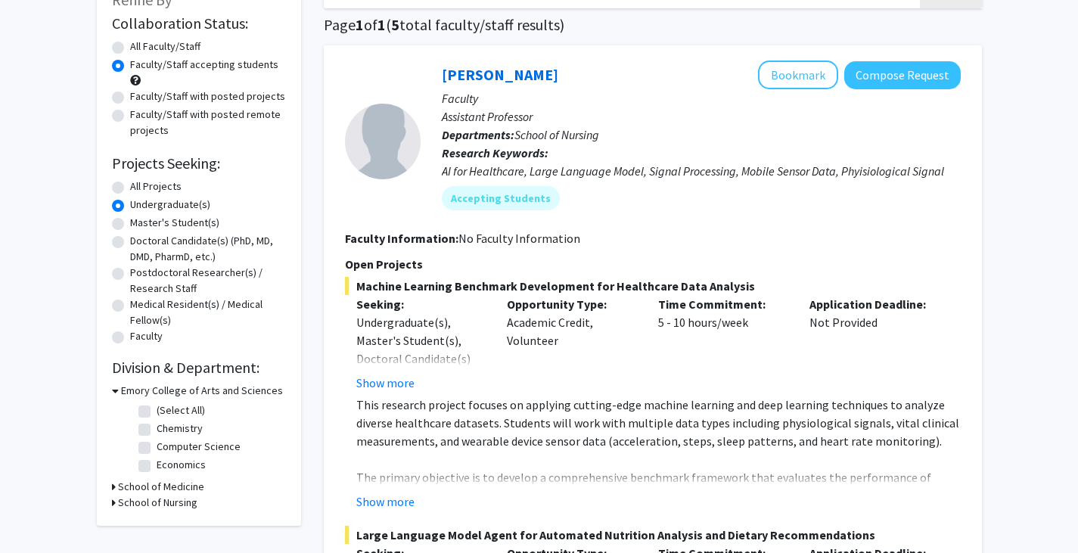
scroll to position [123, 0]
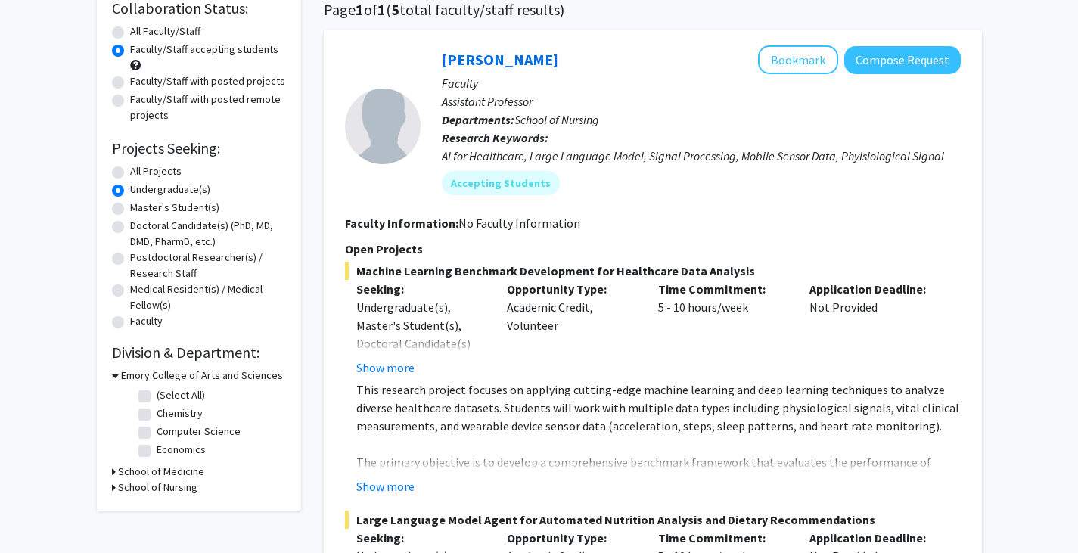
click at [157, 392] on label "(Select All)" at bounding box center [181, 395] width 48 height 16
click at [157, 392] on input "(Select All)" at bounding box center [162, 392] width 10 height 10
checkbox input "true"
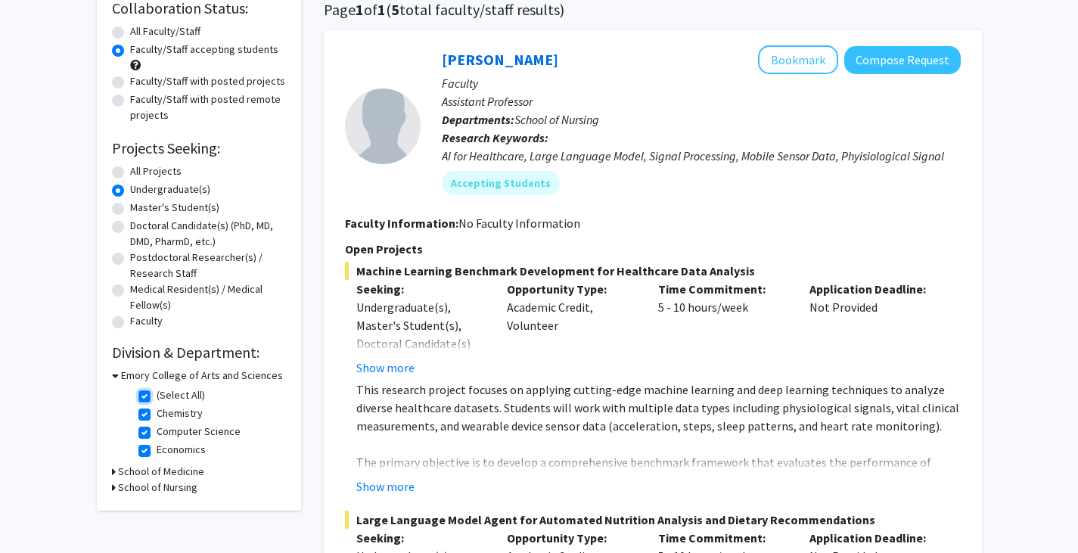
checkbox input "true"
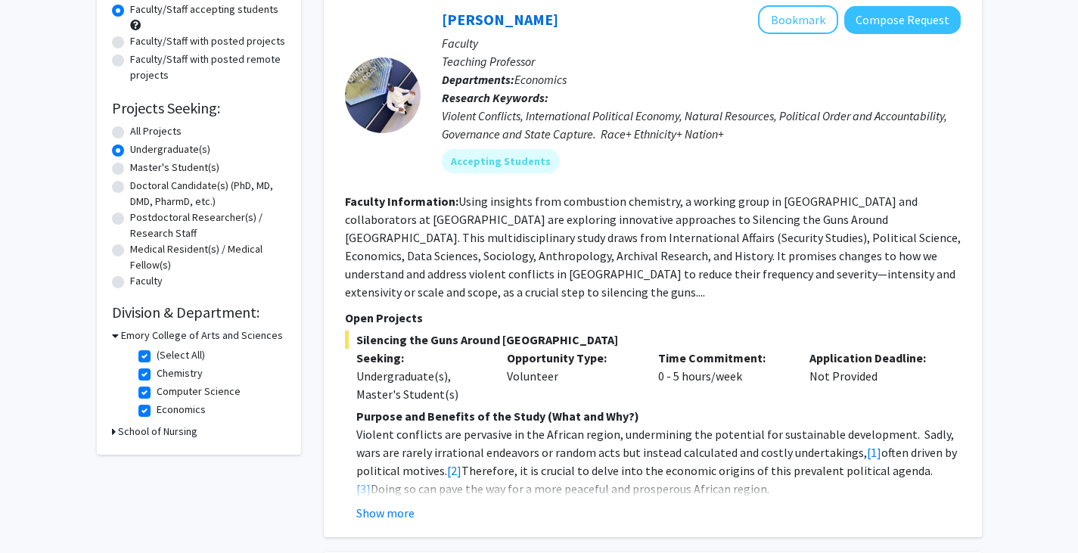
scroll to position [163, 0]
click at [157, 352] on label "(Select All)" at bounding box center [181, 354] width 48 height 16
click at [157, 352] on input "(Select All)" at bounding box center [162, 351] width 10 height 10
checkbox input "false"
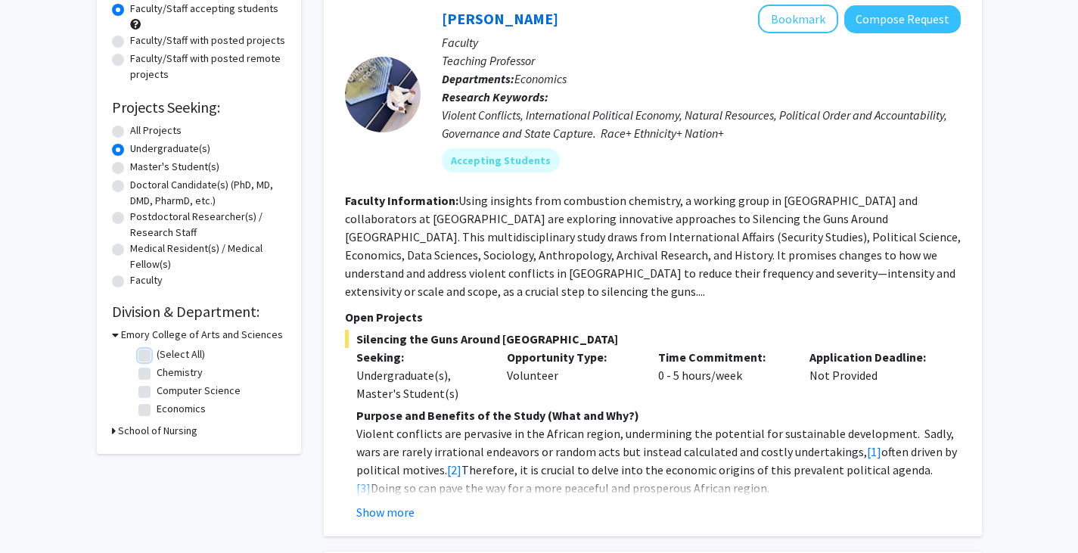
checkbox input "false"
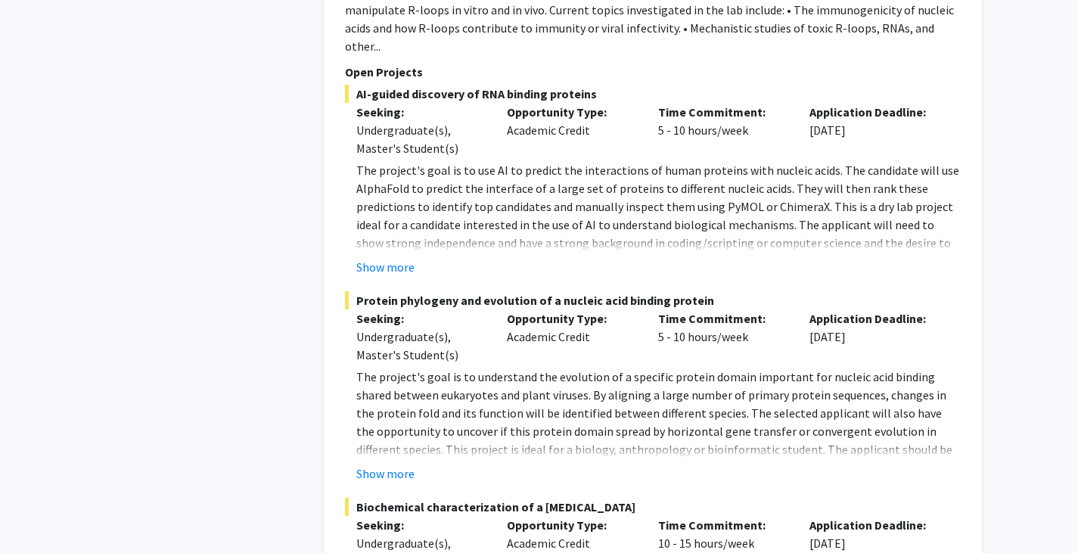
scroll to position [1235, 0]
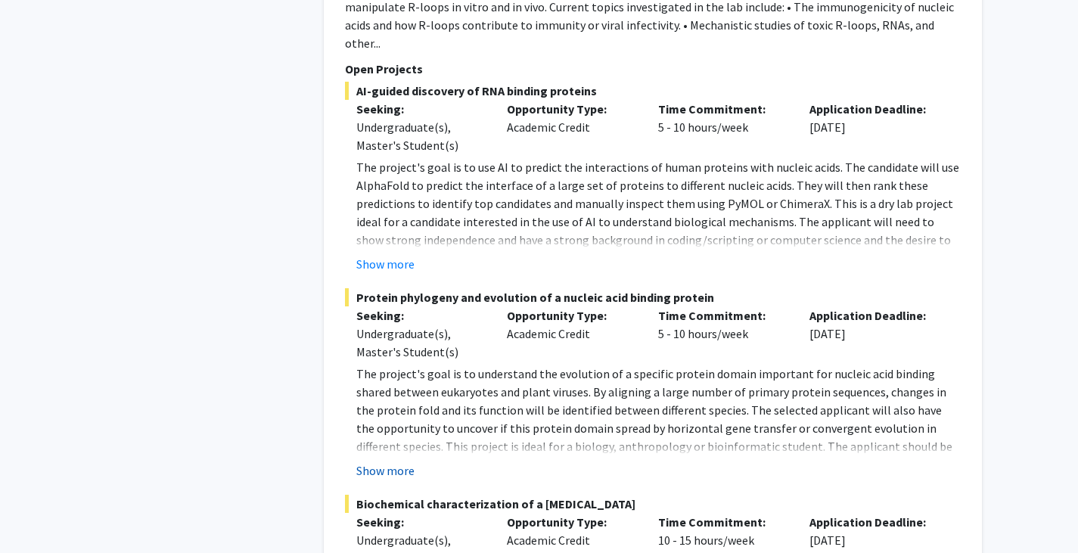
click at [384, 461] on button "Show more" at bounding box center [385, 470] width 58 height 18
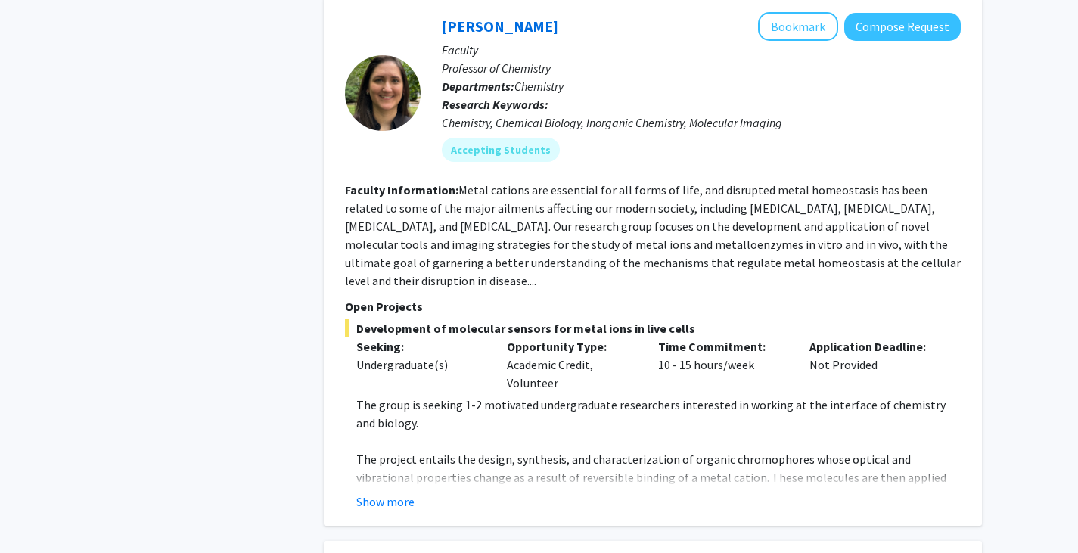
scroll to position [1968, 0]
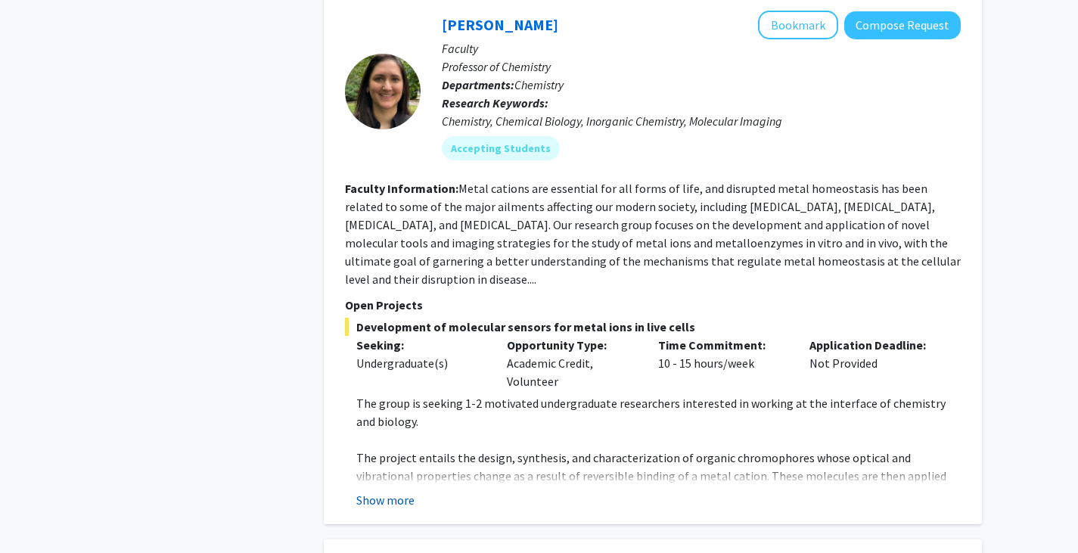
click at [374, 491] on button "Show more" at bounding box center [385, 500] width 58 height 18
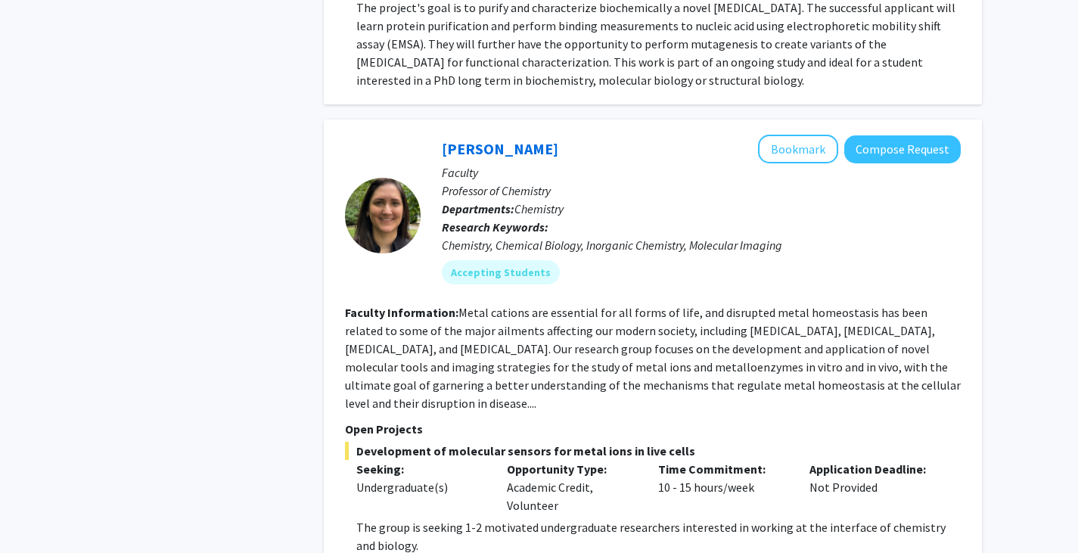
scroll to position [1843, 0]
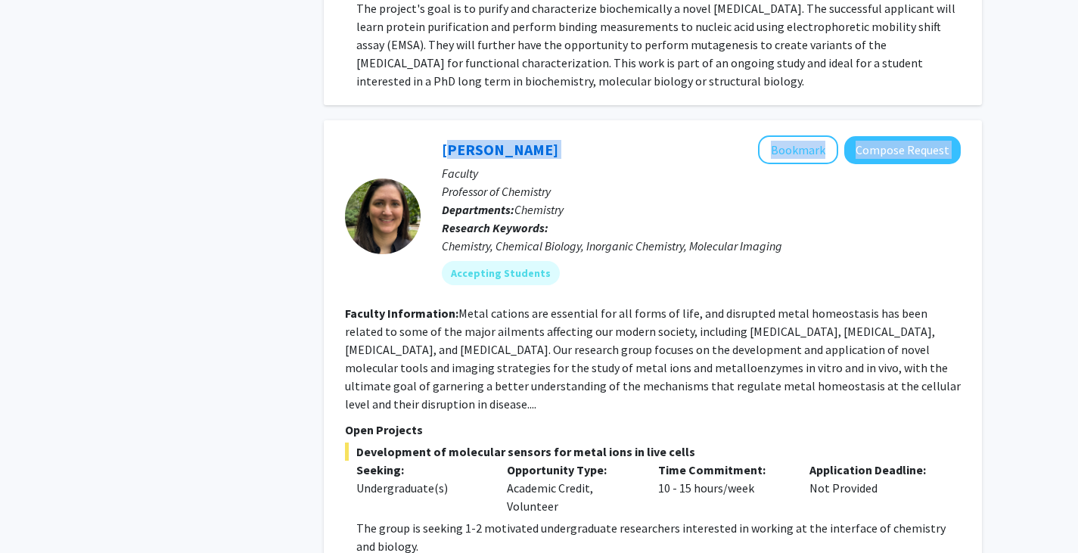
drag, startPoint x: 437, startPoint y: 108, endPoint x: 584, endPoint y: 100, distance: 147.0
click at [584, 135] on div "Daniela Buccella Bookmark Compose Request Faculty Professor of Chemistry Depart…" at bounding box center [691, 215] width 540 height 161
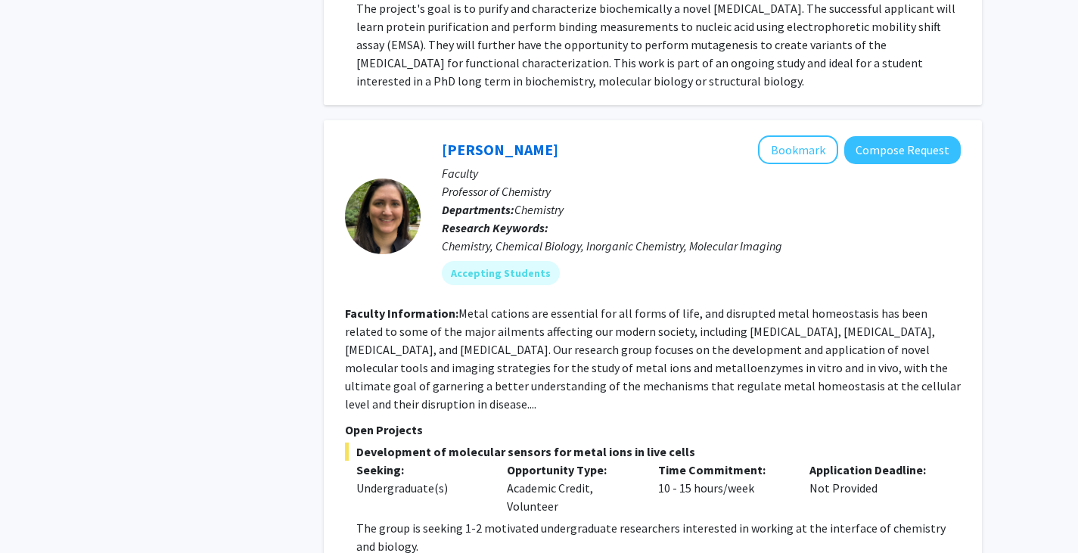
click at [637, 182] on p "Professor of Chemistry" at bounding box center [701, 191] width 519 height 18
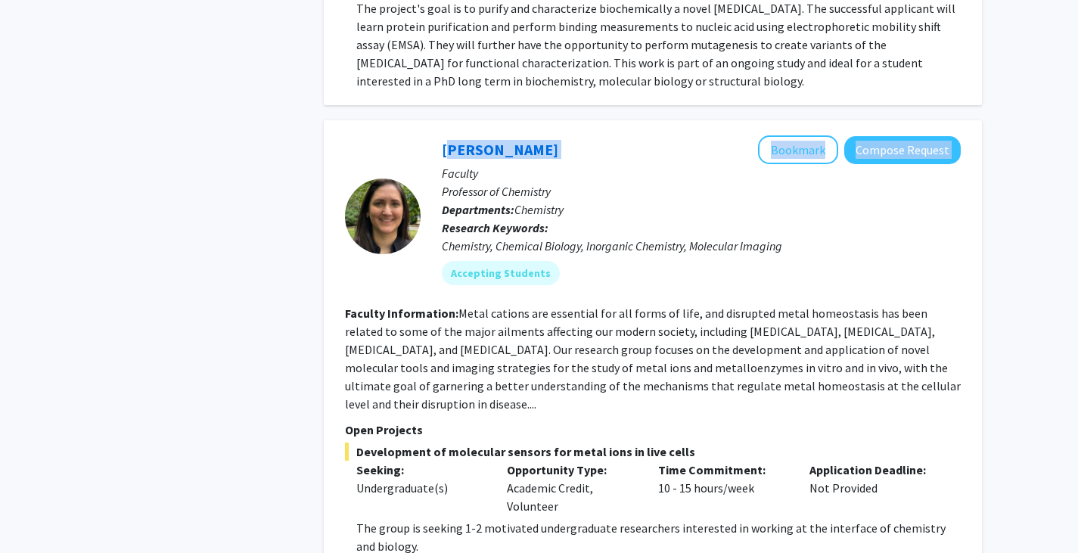
drag, startPoint x: 427, startPoint y: 110, endPoint x: 570, endPoint y: 115, distance: 143.1
click at [570, 135] on div "Daniela Buccella Bookmark Compose Request Faculty Professor of Chemistry Depart…" at bounding box center [691, 215] width 540 height 161
copy div "Daniela Buccella Bookmark Compose Request"
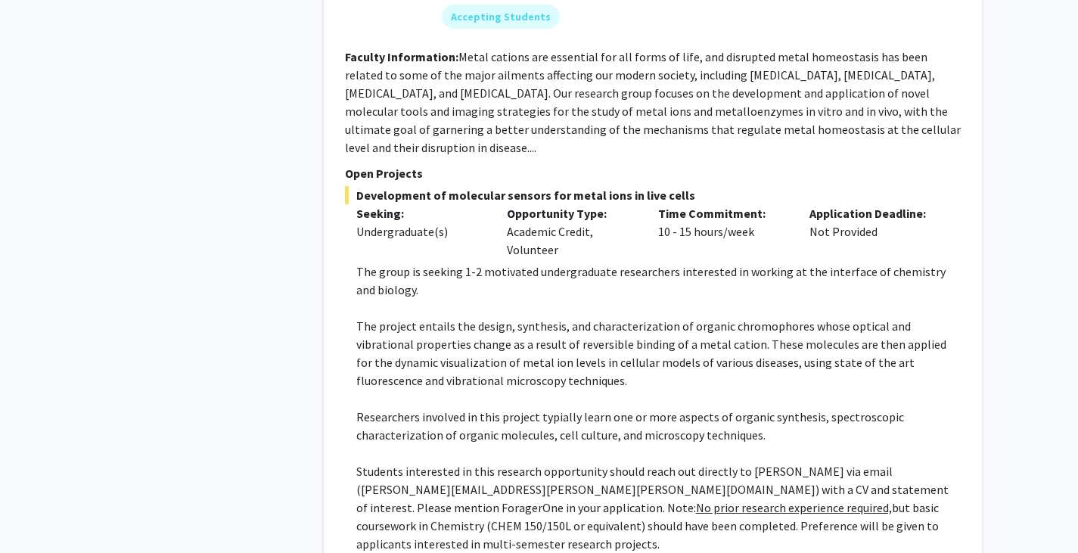
scroll to position [2100, 0]
drag, startPoint x: 362, startPoint y: 432, endPoint x: 505, endPoint y: 433, distance: 143.0
click at [505, 461] on p "Students interested in this research opportunity should reach out directly to P…" at bounding box center [658, 506] width 604 height 91
copy p "daniela.buccella@emory.edu"
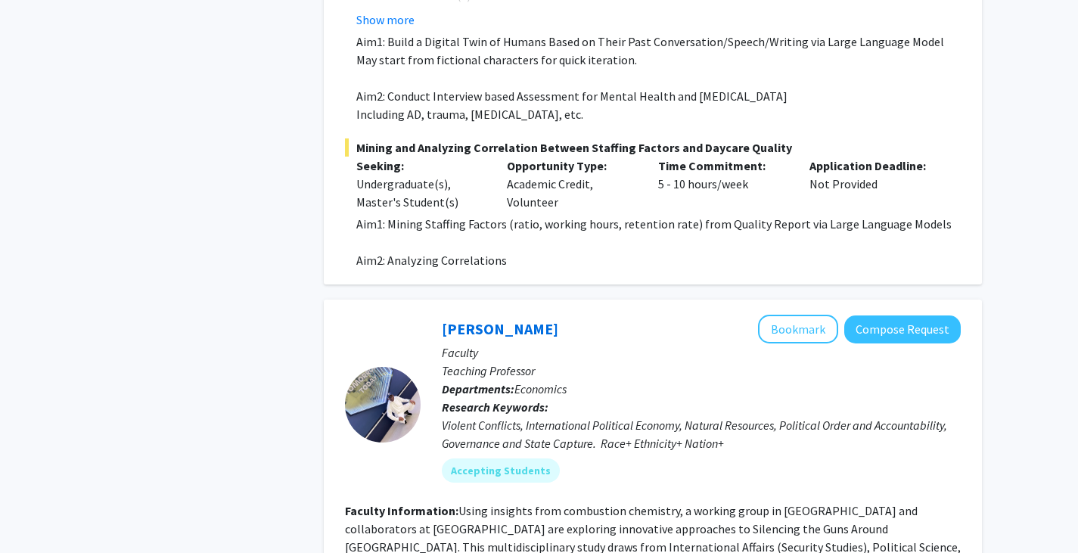
scroll to position [3395, 0]
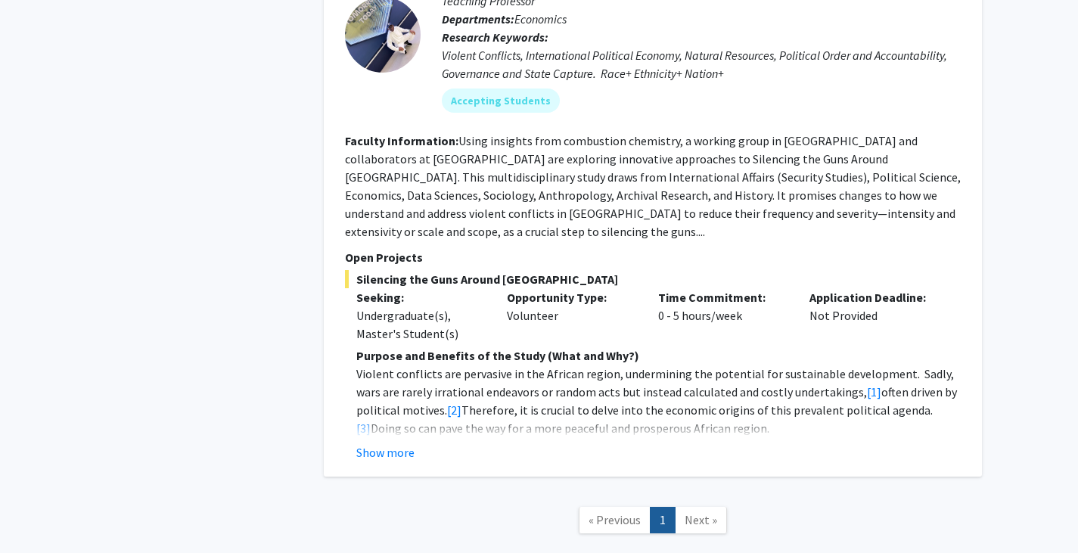
click at [694, 512] on span "Next »" at bounding box center [701, 519] width 33 height 15
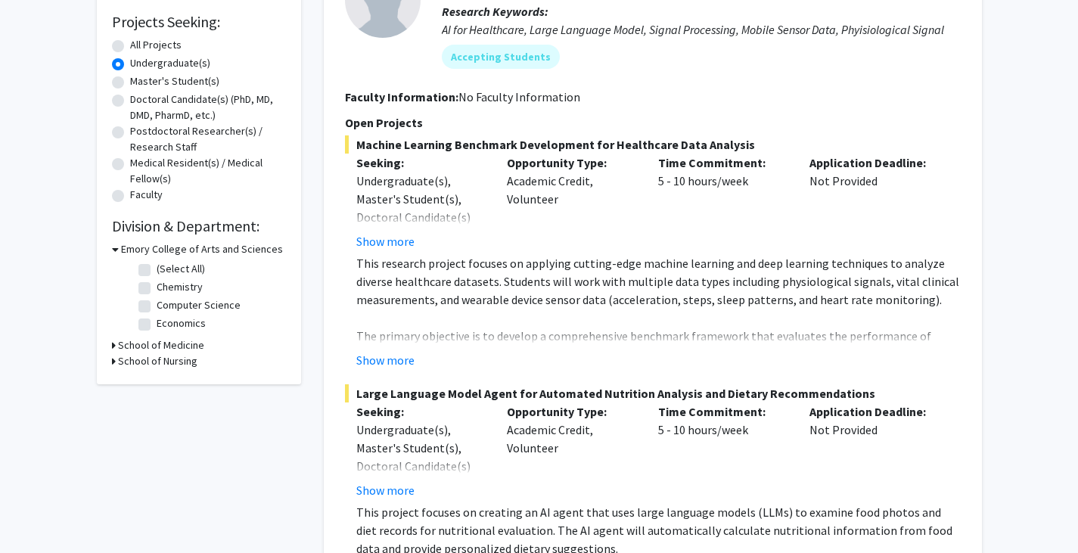
scroll to position [247, 0]
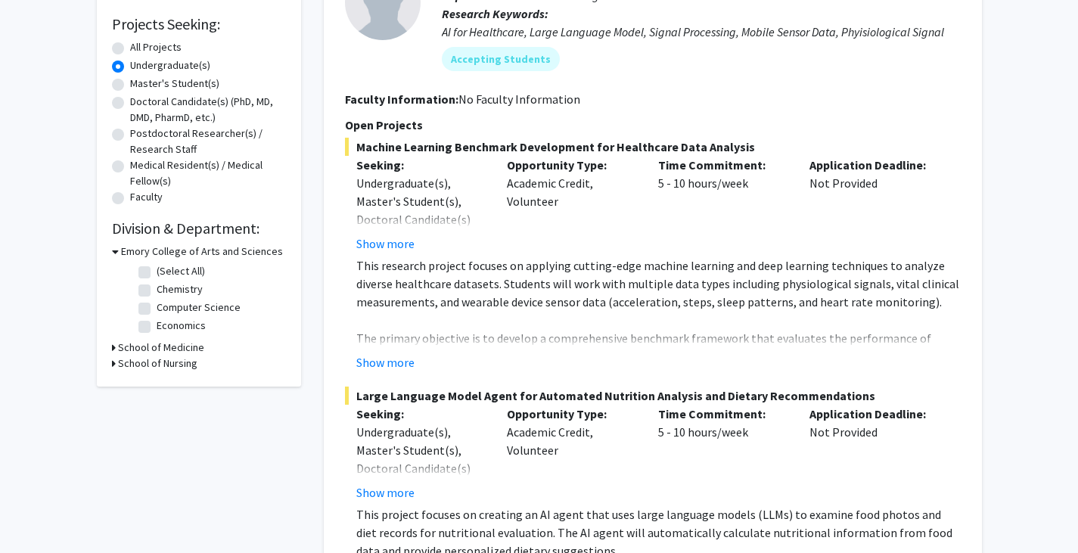
click at [108, 343] on div "Refine By Collaboration Status: Collaboration Status All Faculty/Staff Collabor…" at bounding box center [199, 110] width 204 height 552
click at [112, 349] on icon at bounding box center [114, 348] width 4 height 16
click at [157, 365] on label "Biochemistry" at bounding box center [187, 367] width 60 height 16
click at [157, 365] on input "Biochemistry" at bounding box center [162, 364] width 10 height 10
checkbox input "true"
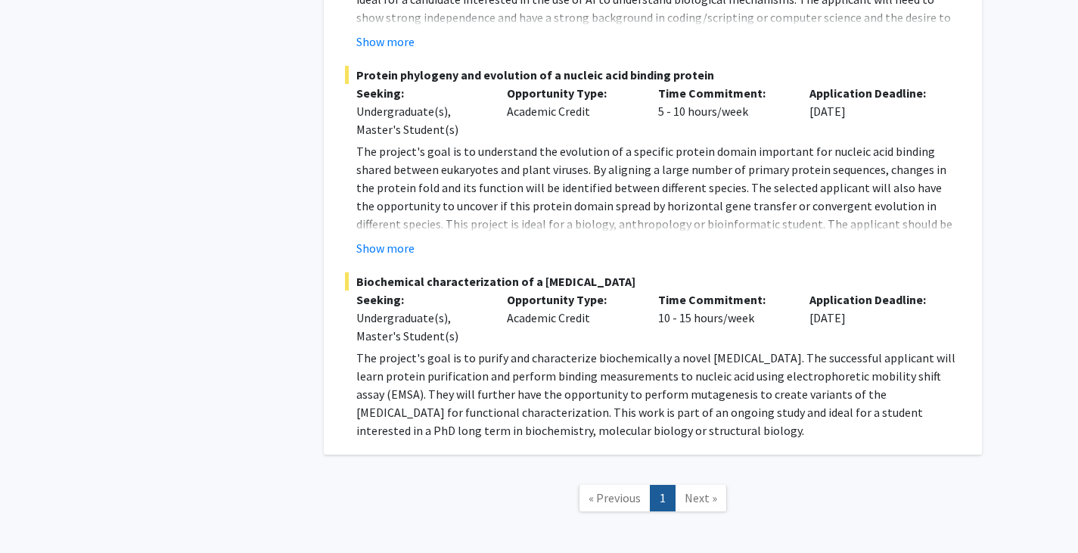
scroll to position [713, 0]
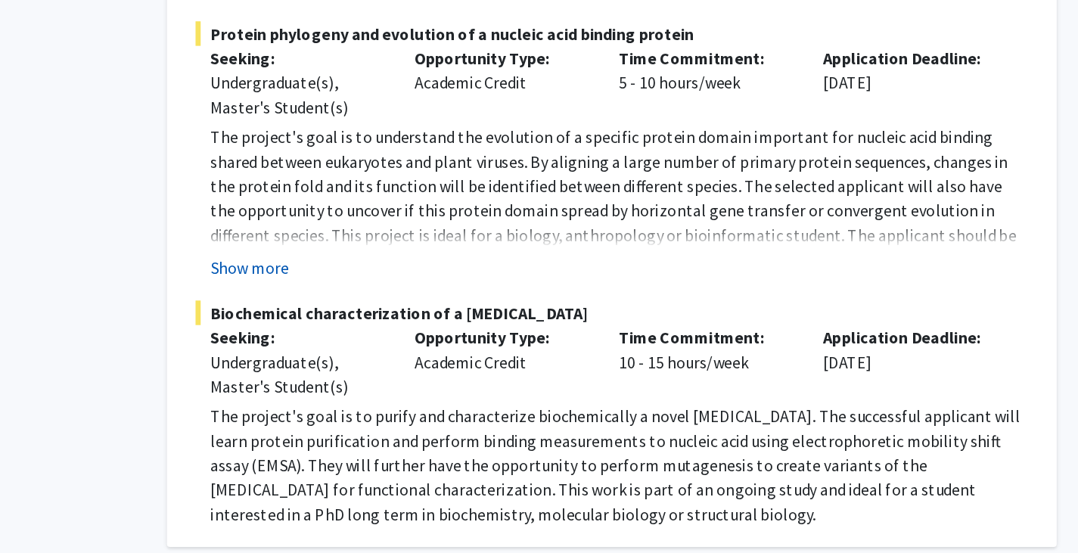
click at [394, 238] on button "Show more" at bounding box center [385, 247] width 58 height 18
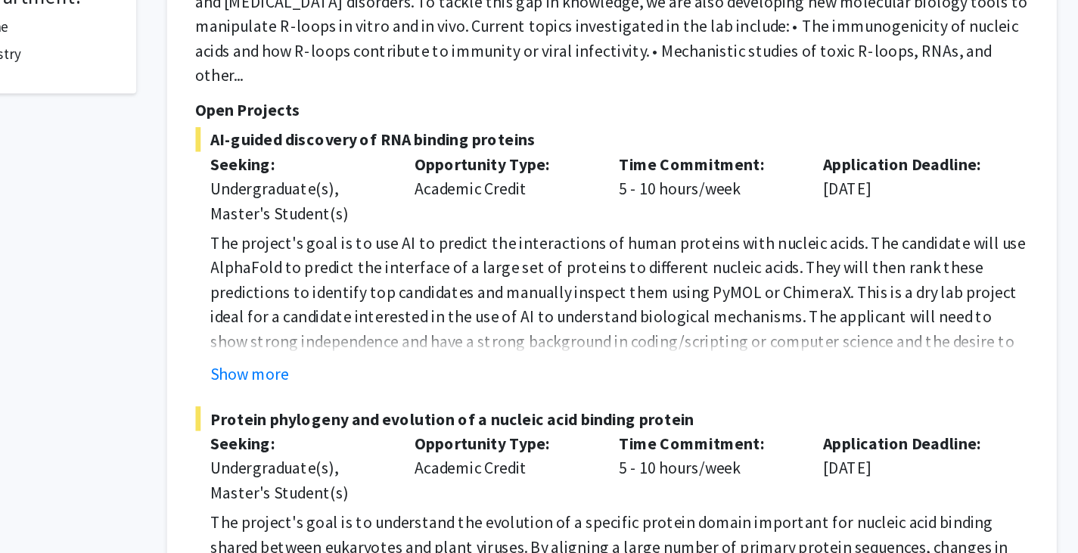
scroll to position [478, 0]
click at [402, 267] on button "Show more" at bounding box center [385, 276] width 58 height 18
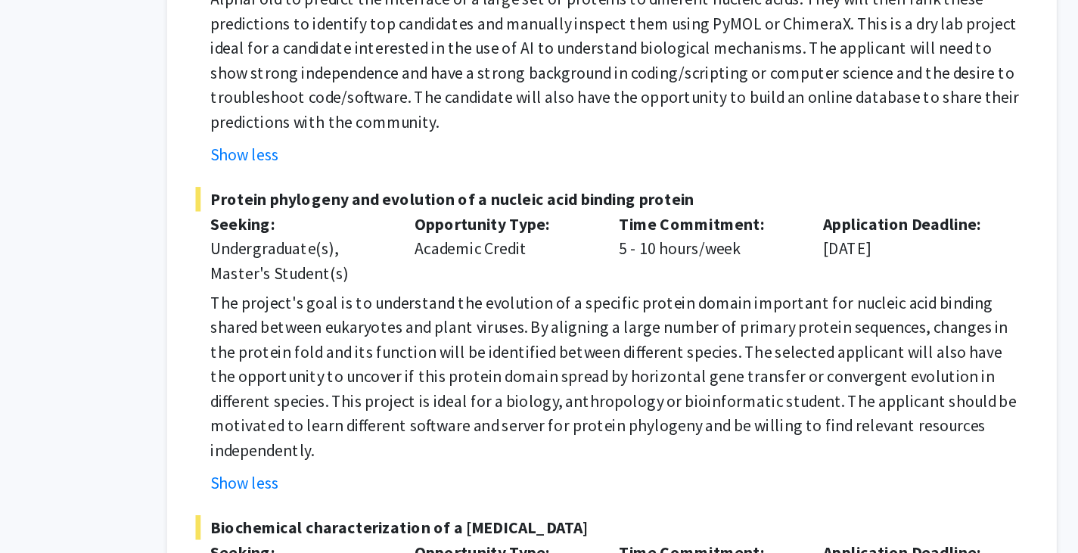
scroll to position [676, 0]
